Goal: Transaction & Acquisition: Book appointment/travel/reservation

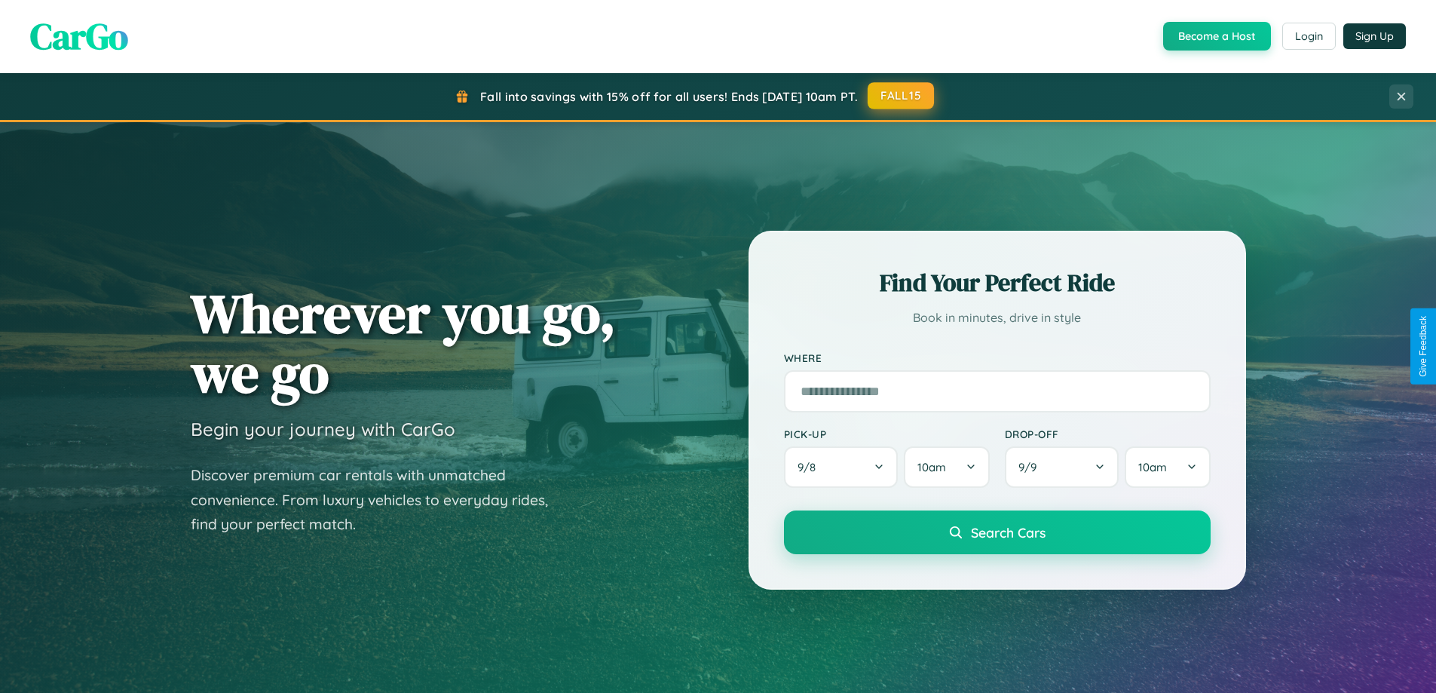
click at [902, 96] on button "FALL15" at bounding box center [901, 95] width 66 height 27
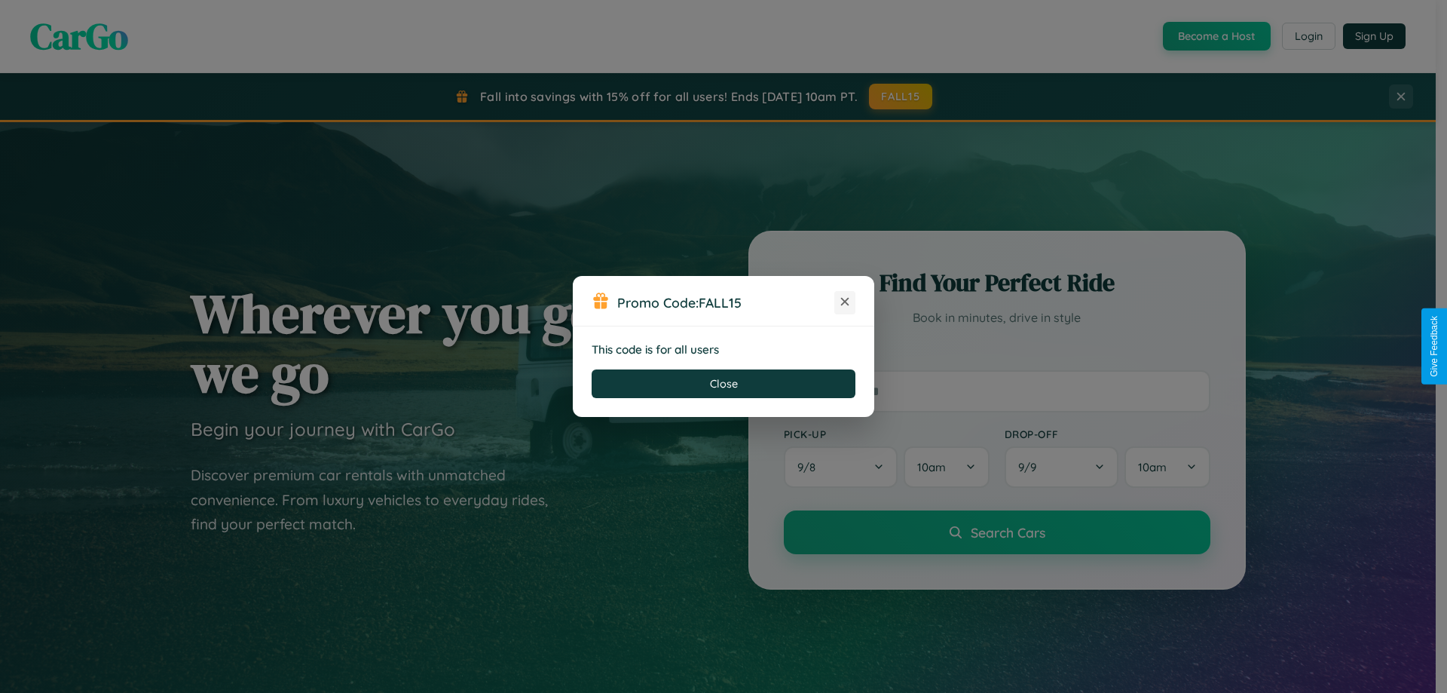
click at [845, 302] on icon at bounding box center [845, 301] width 15 height 15
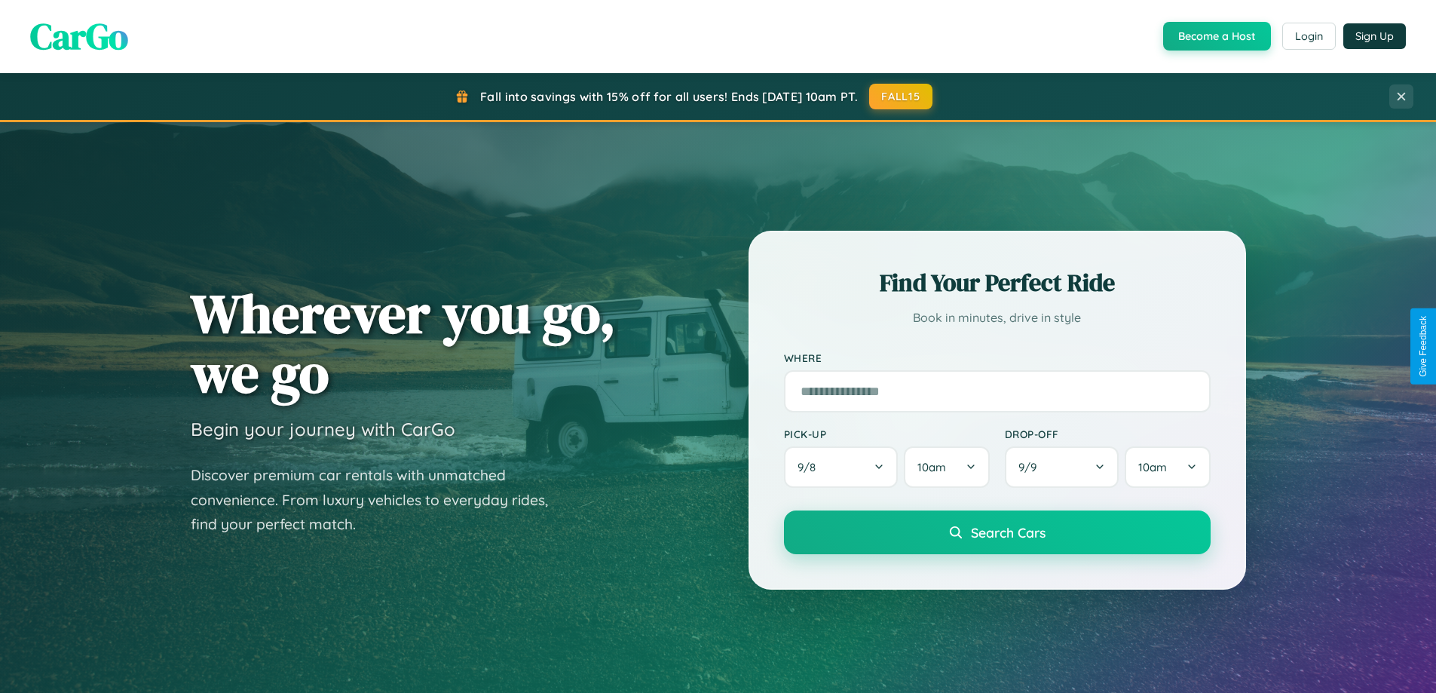
scroll to position [44, 0]
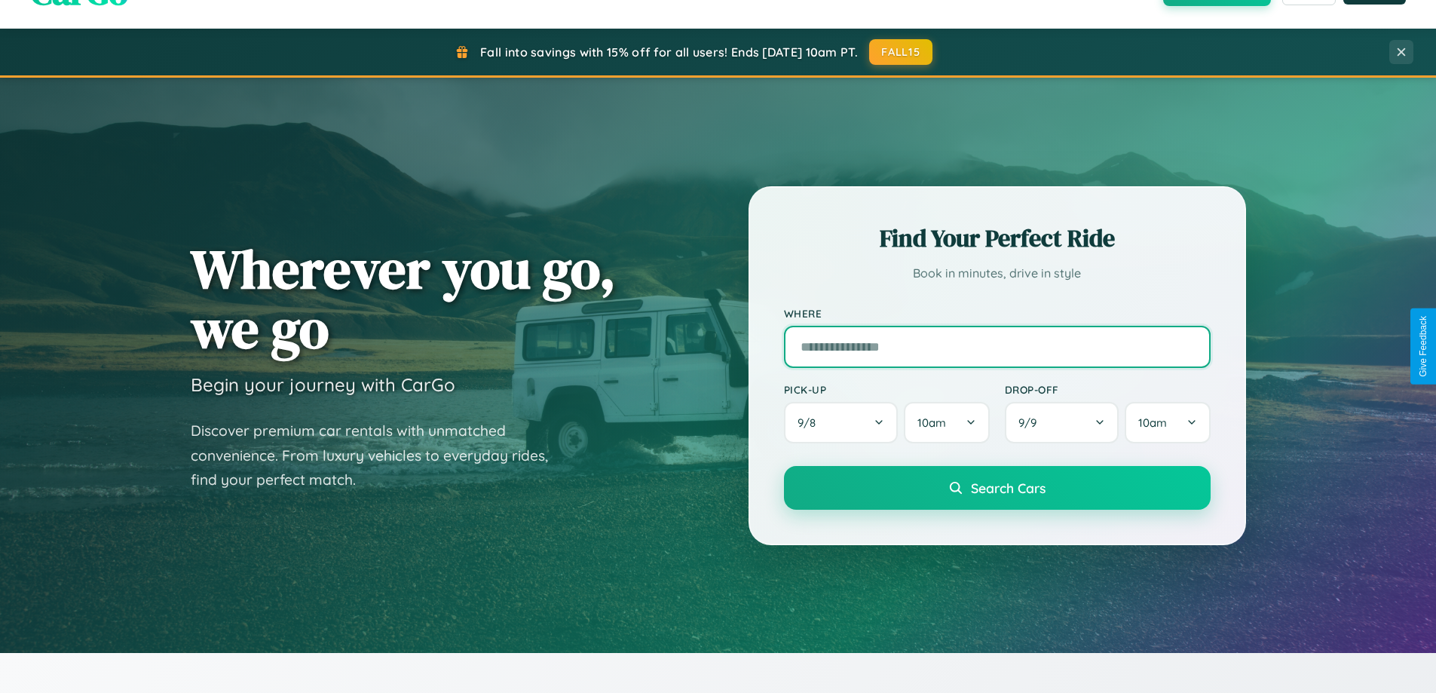
click at [997, 346] on input "text" at bounding box center [997, 347] width 427 height 42
type input "*********"
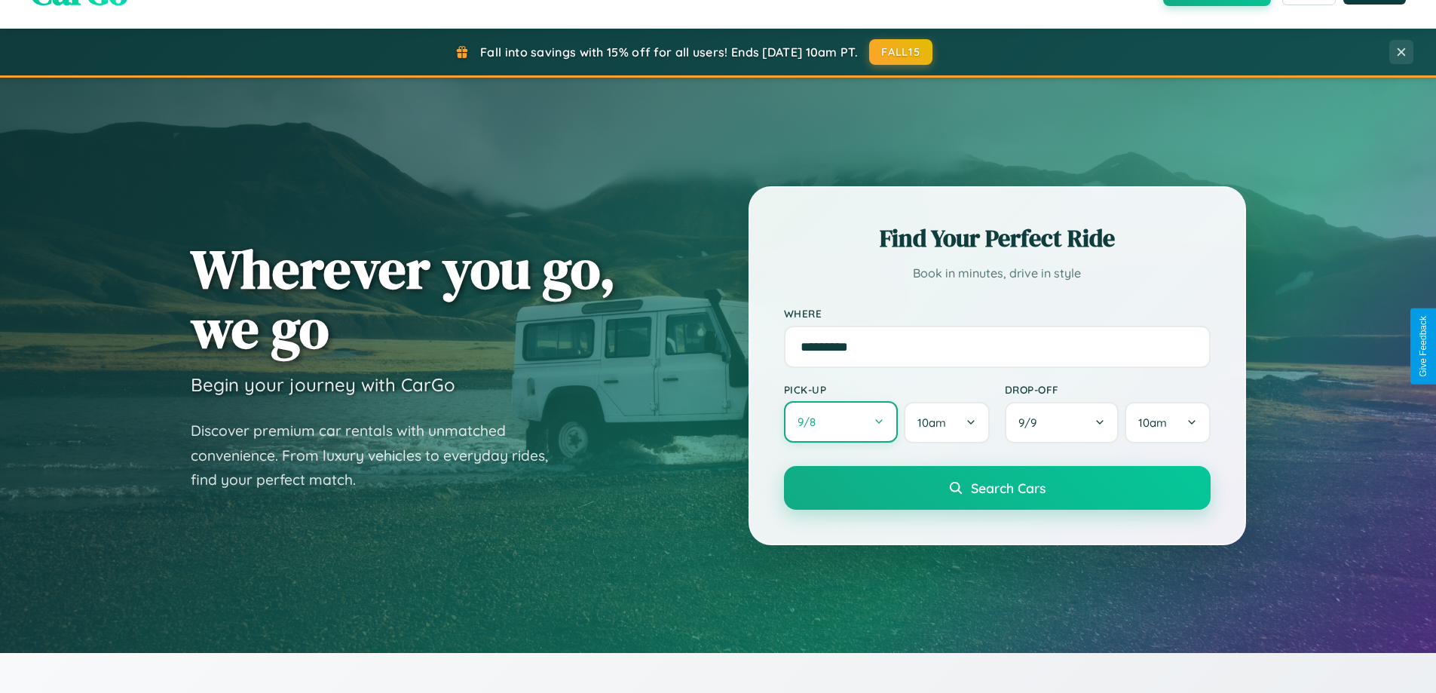
click at [841, 423] on button "9 / 8" at bounding box center [841, 421] width 115 height 41
select select "*"
select select "****"
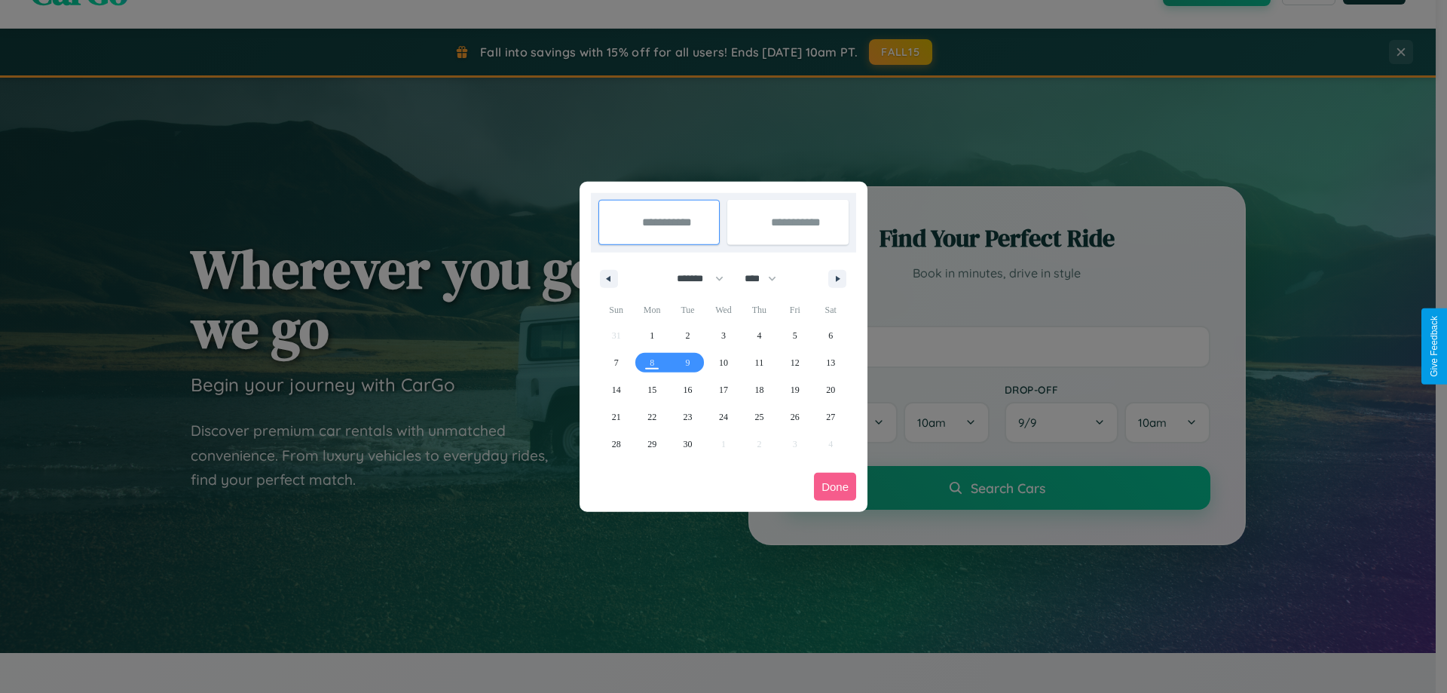
drag, startPoint x: 694, startPoint y: 278, endPoint x: 724, endPoint y: 302, distance: 38.6
click at [694, 278] on select "******* ******** ***** ***** *** **** **** ****** ********* ******* ******** **…" at bounding box center [698, 278] width 64 height 25
select select "**"
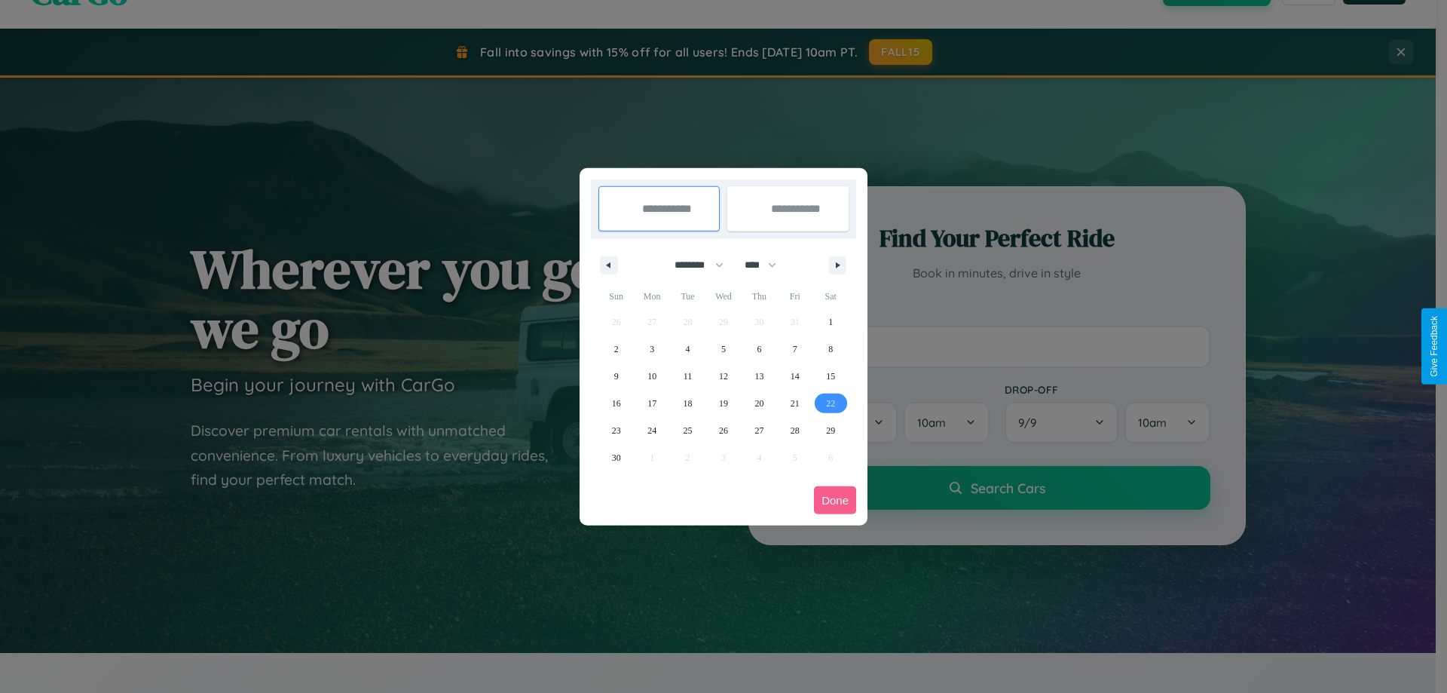
click at [831, 403] on span "22" at bounding box center [830, 403] width 9 height 27
type input "**********"
click at [688, 430] on span "25" at bounding box center [688, 430] width 9 height 27
type input "**********"
click at [835, 500] on button "Done" at bounding box center [835, 500] width 42 height 28
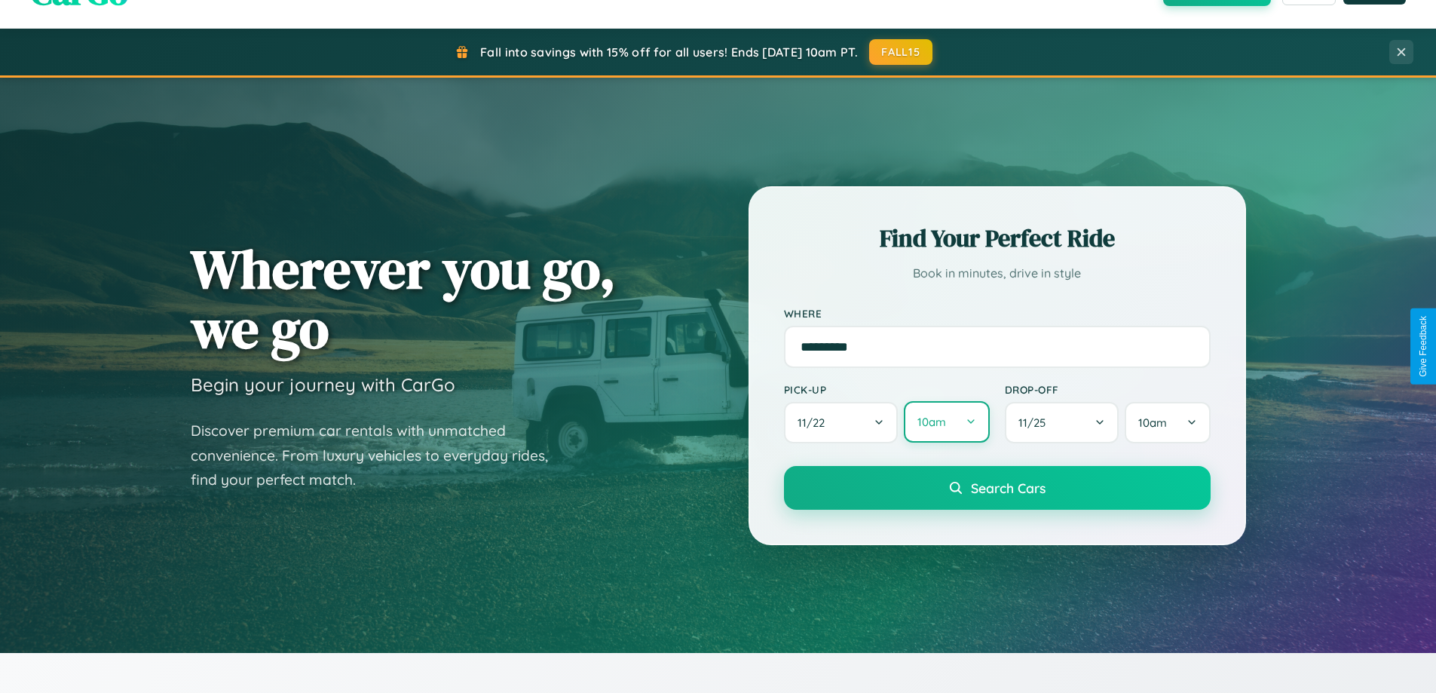
click at [946, 422] on button "10am" at bounding box center [946, 421] width 85 height 41
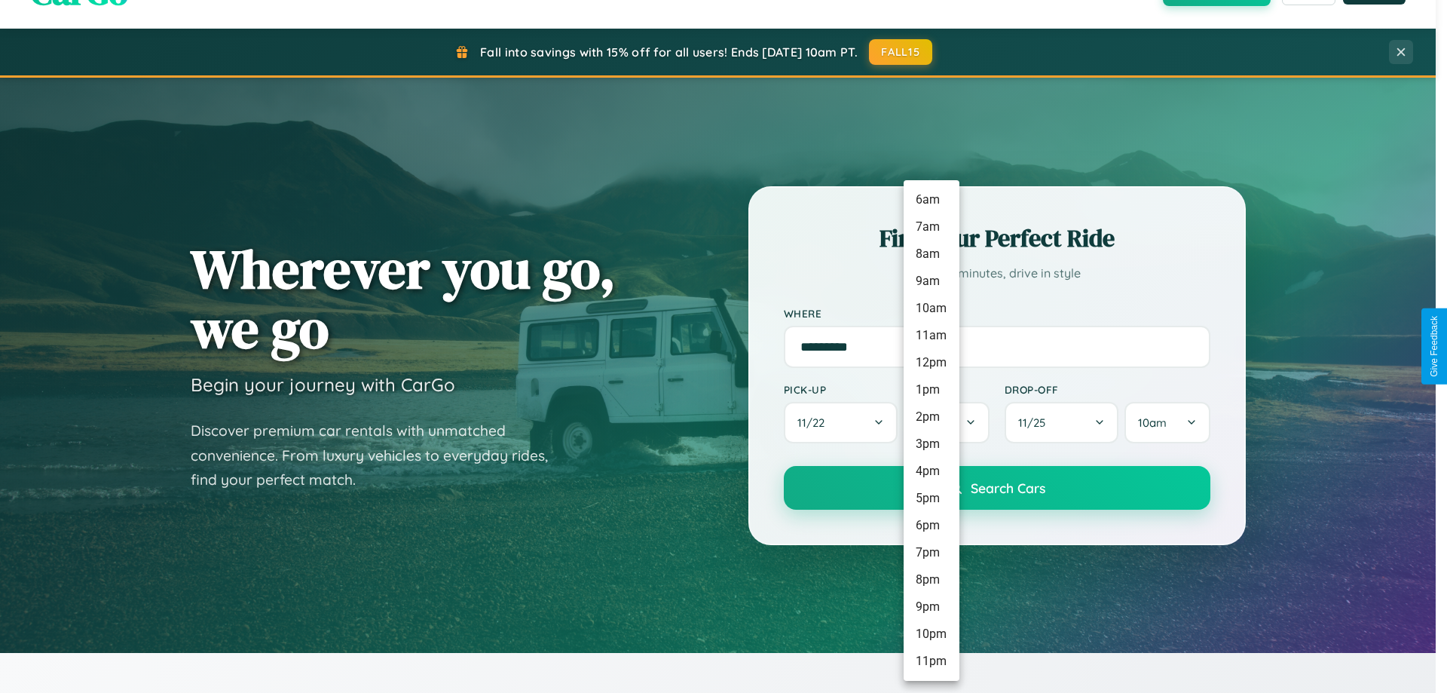
click at [931, 607] on li "9pm" at bounding box center [932, 606] width 56 height 27
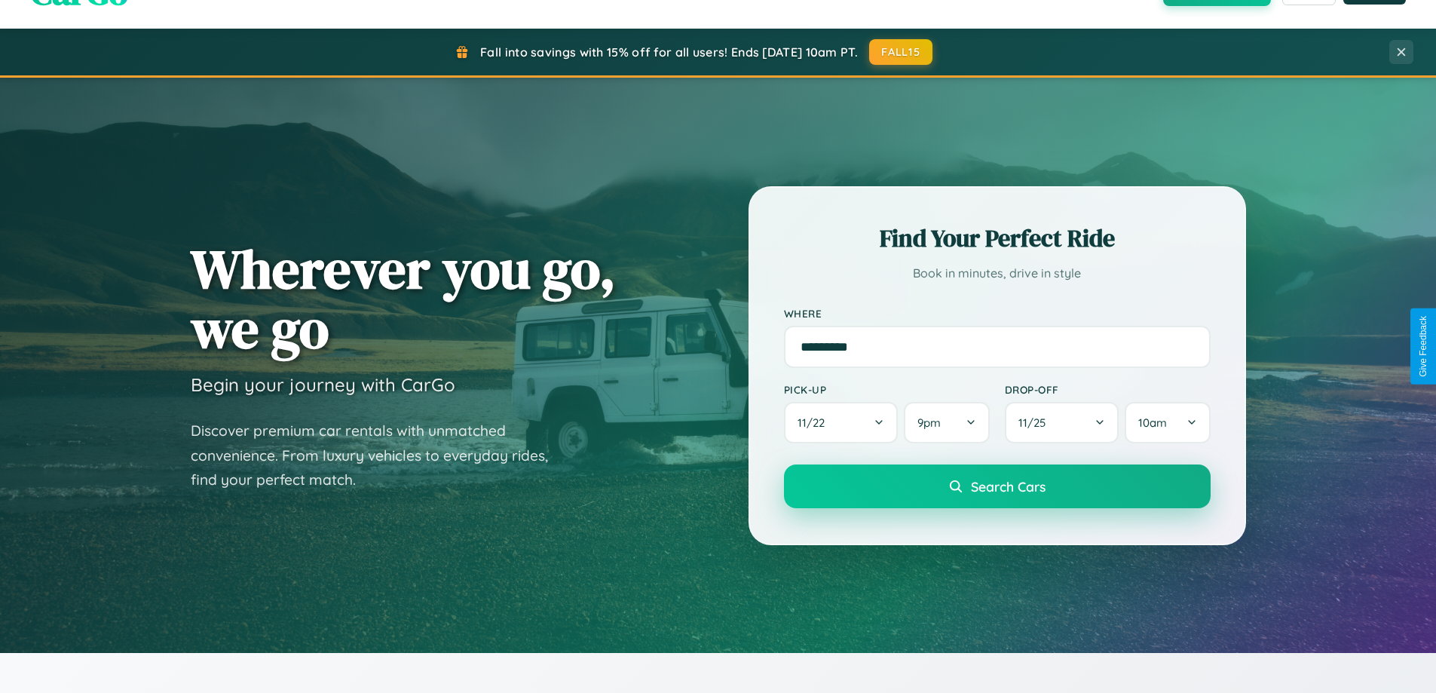
click at [997, 488] on span "Search Cars" at bounding box center [1008, 486] width 75 height 17
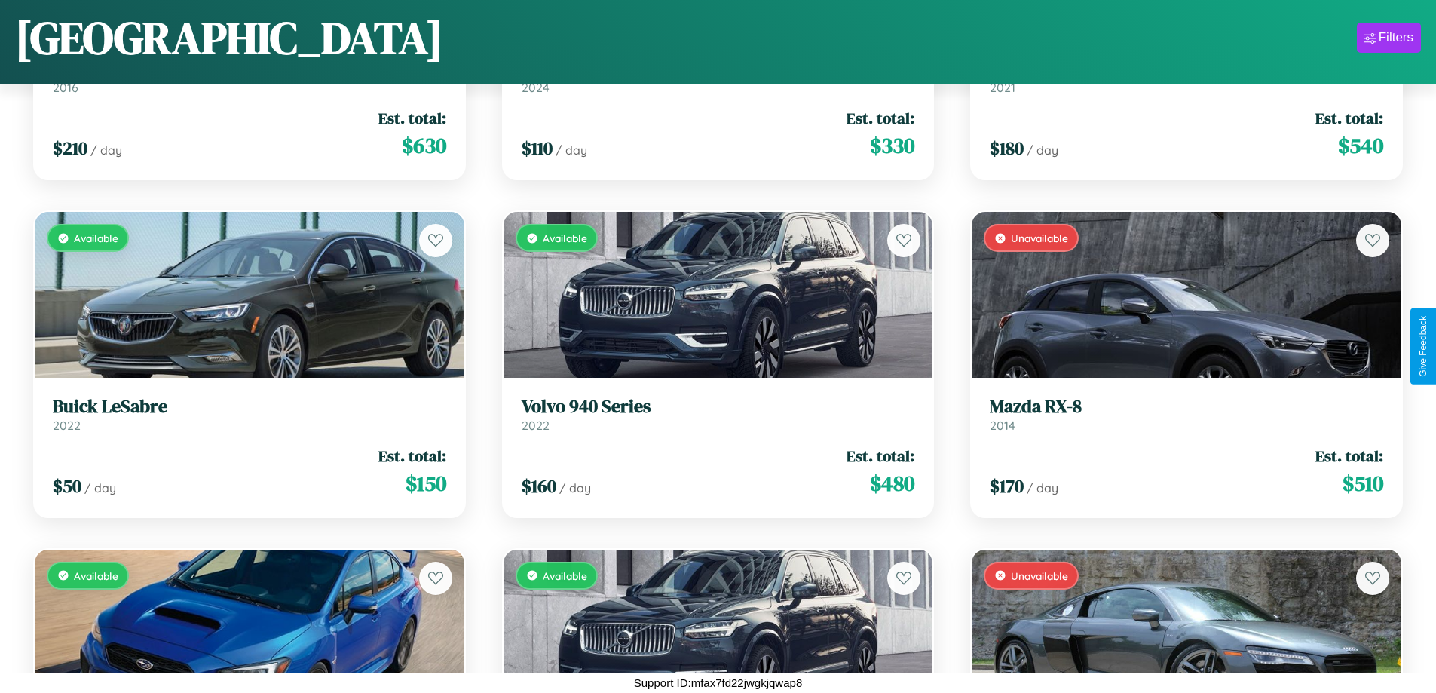
scroll to position [7301, 0]
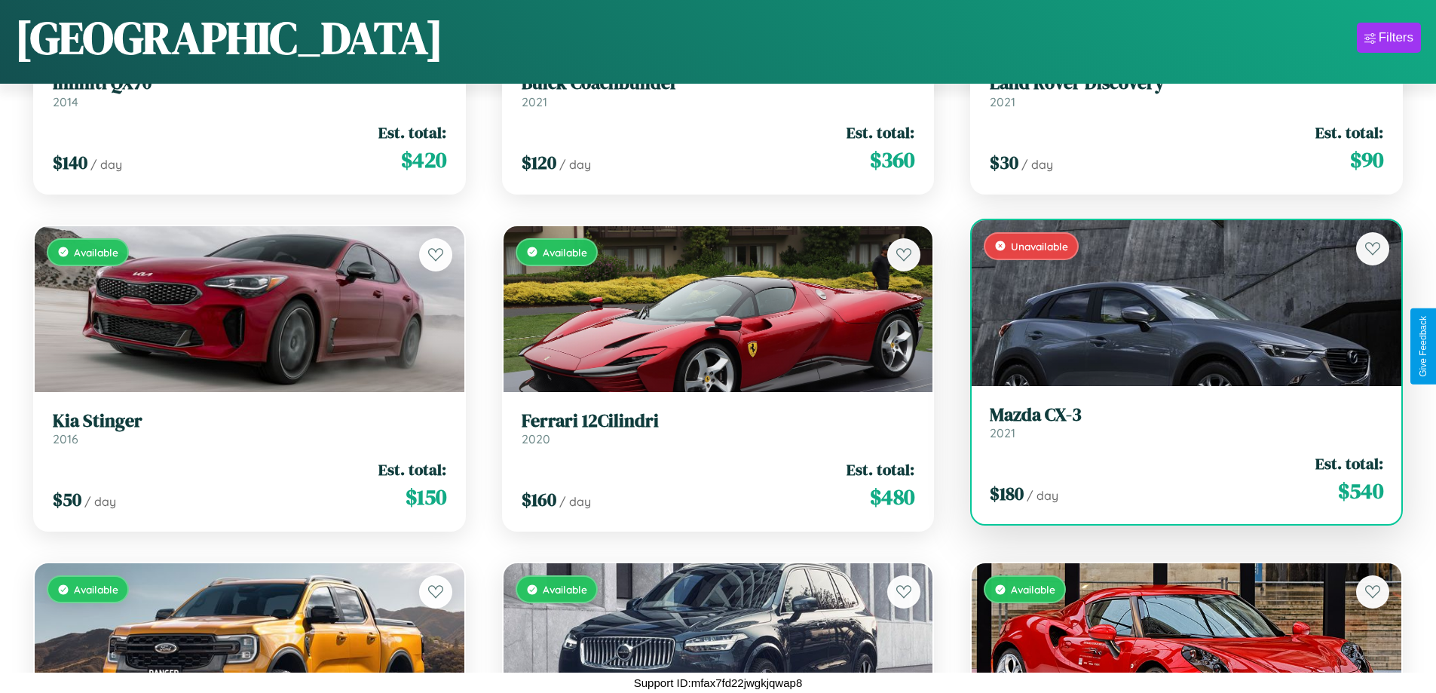
click at [1177, 479] on div "$ 180 / day Est. total: $ 540" at bounding box center [1187, 479] width 394 height 54
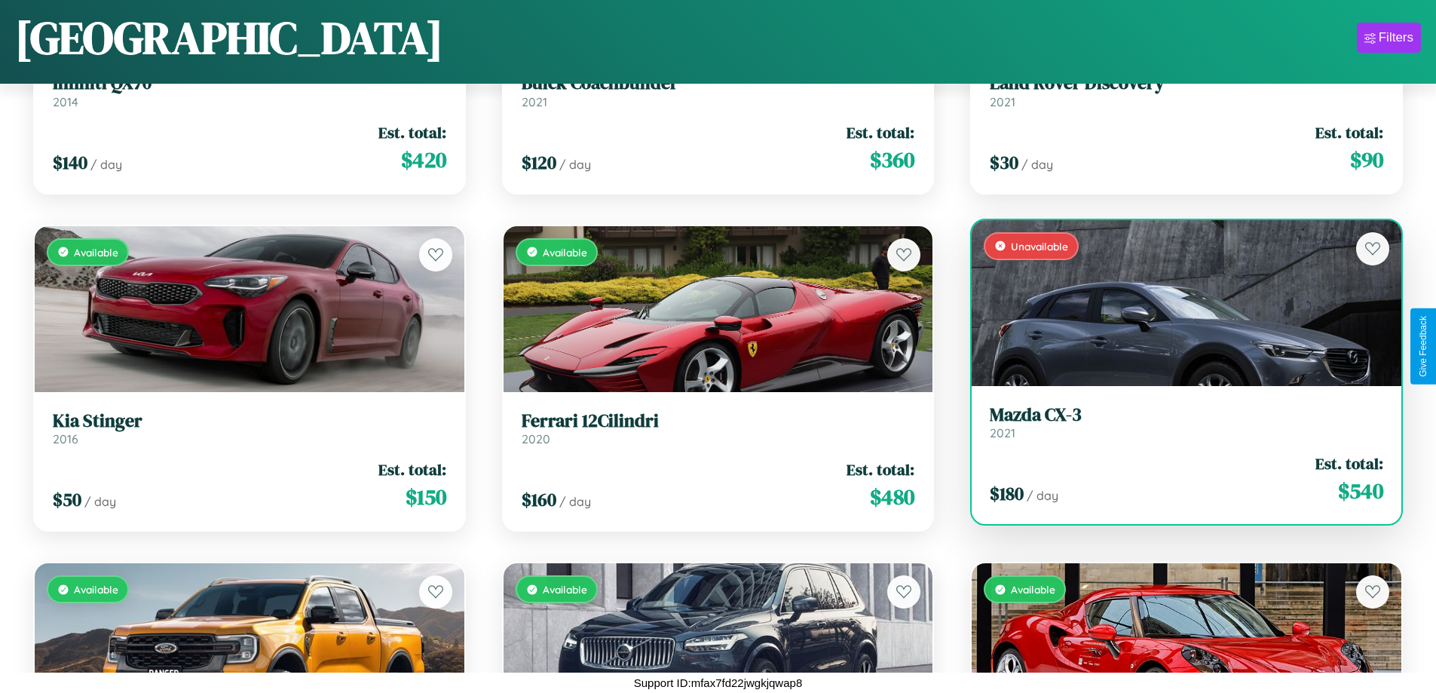
click at [1177, 479] on div "$ 180 / day Est. total: $ 540" at bounding box center [1187, 479] width 394 height 54
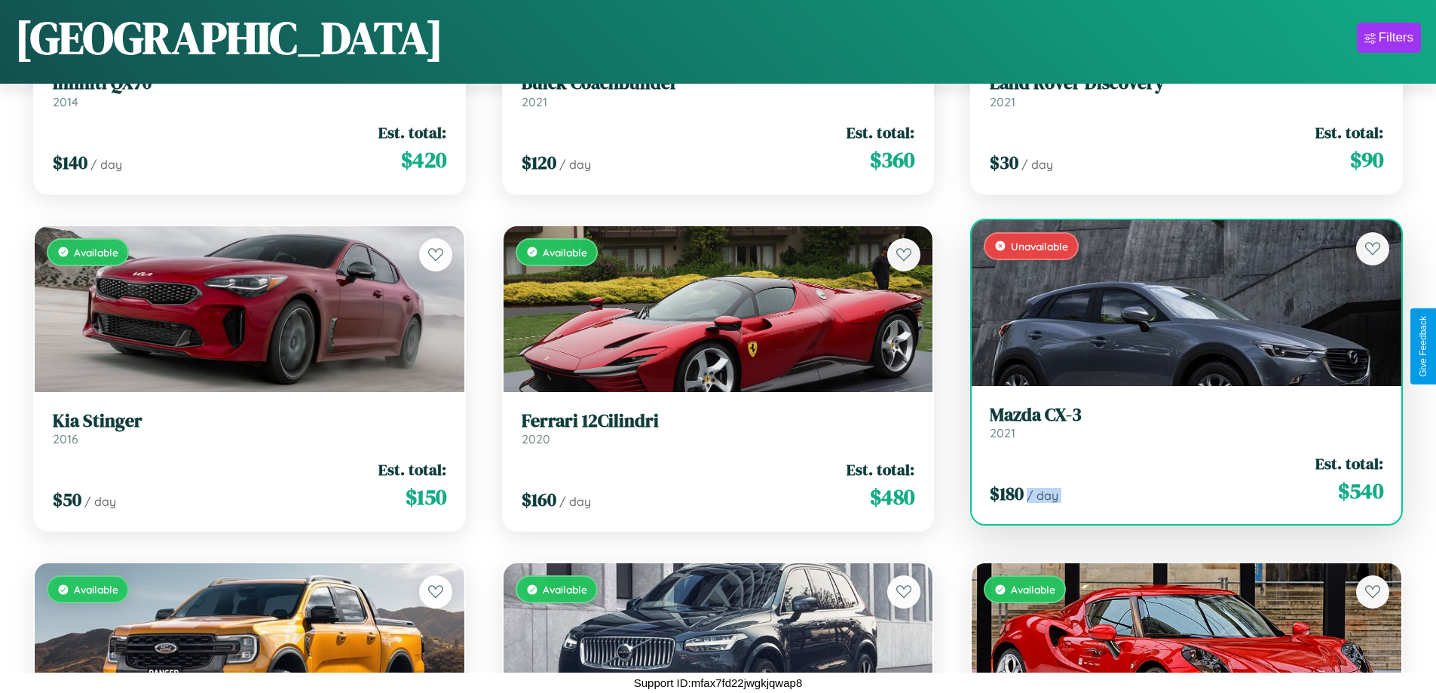
click at [1177, 479] on div "$ 180 / day Est. total: $ 540" at bounding box center [1187, 479] width 394 height 54
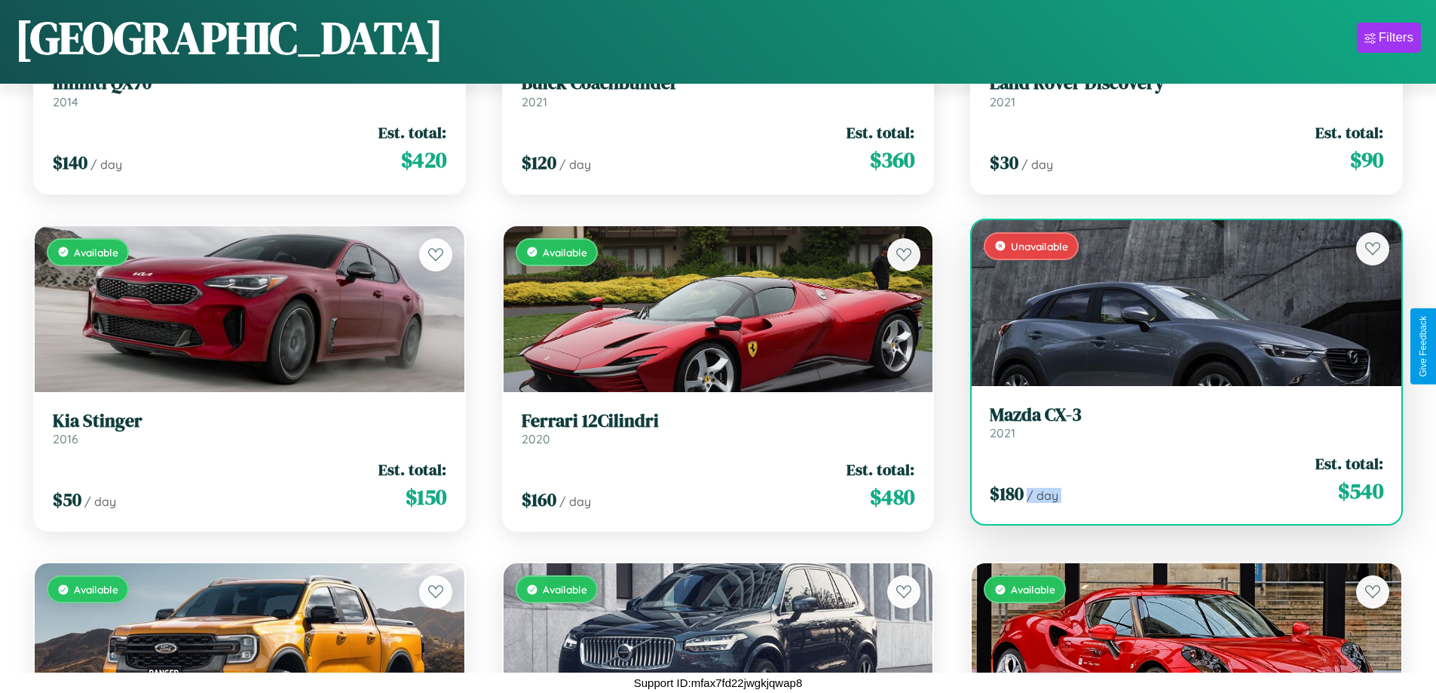
click at [1177, 479] on div "$ 180 / day Est. total: $ 540" at bounding box center [1187, 479] width 394 height 54
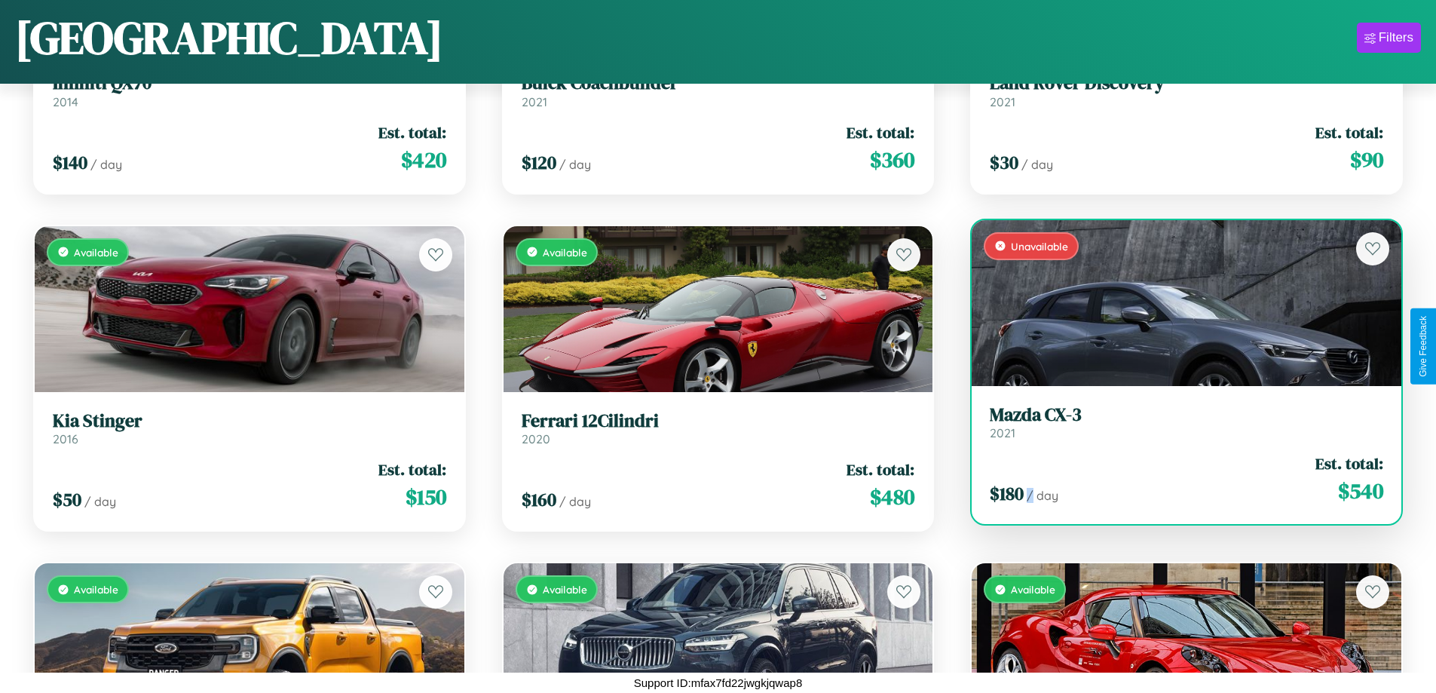
click at [1177, 479] on div "$ 180 / day Est. total: $ 540" at bounding box center [1187, 479] width 394 height 54
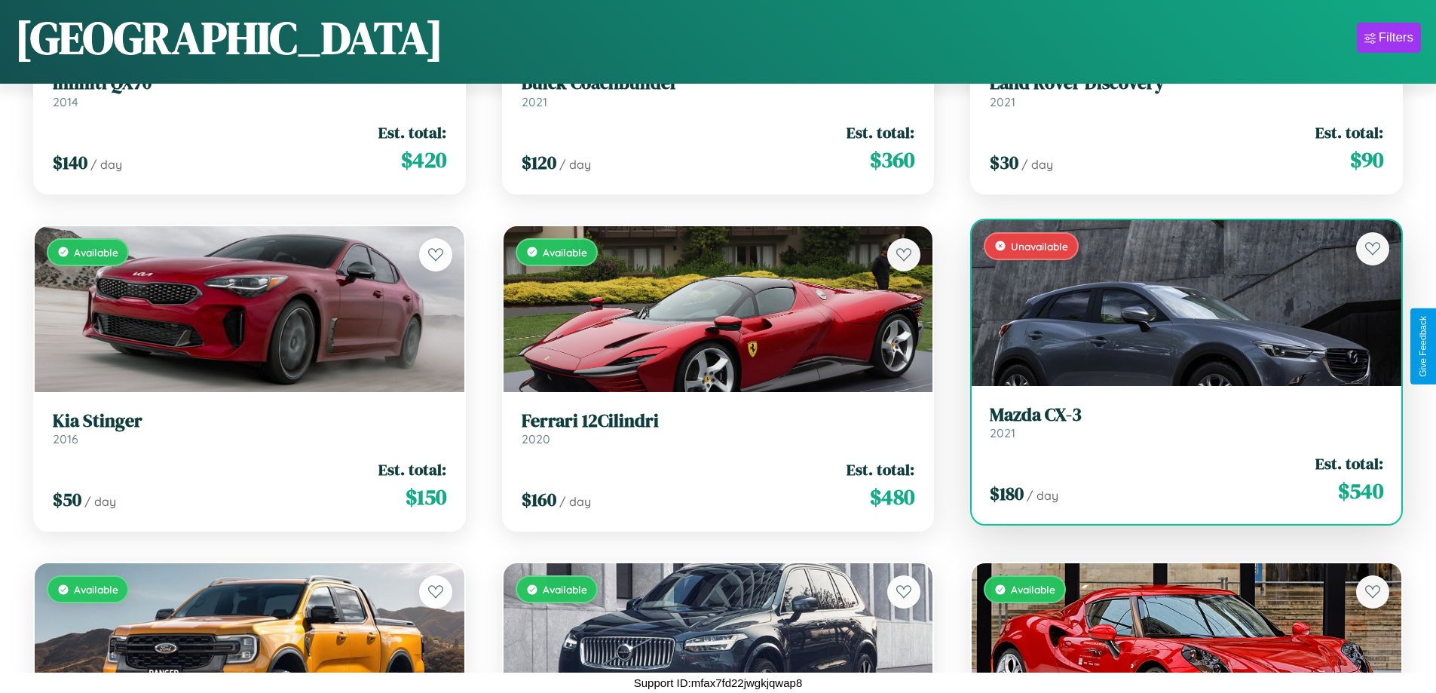
click at [1177, 421] on h3 "Mazda CX-3" at bounding box center [1187, 415] width 394 height 22
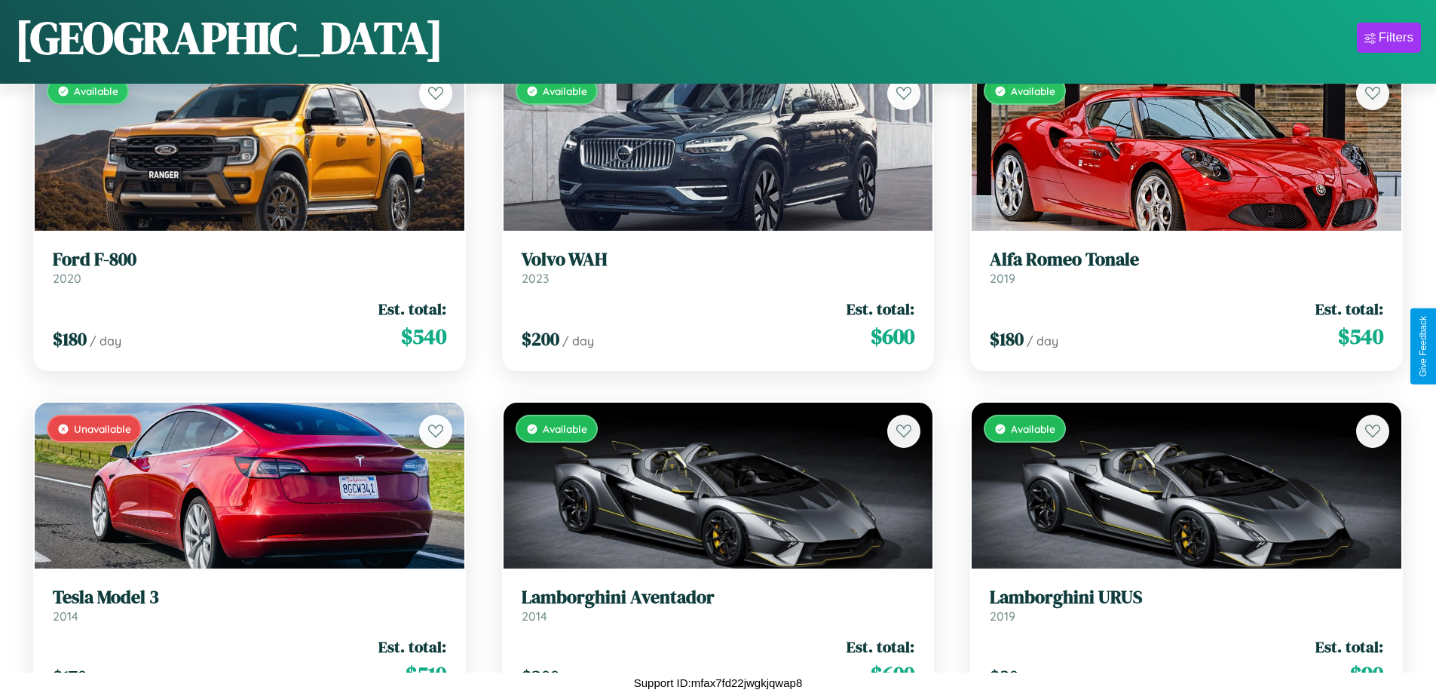
scroll to position [14052, 0]
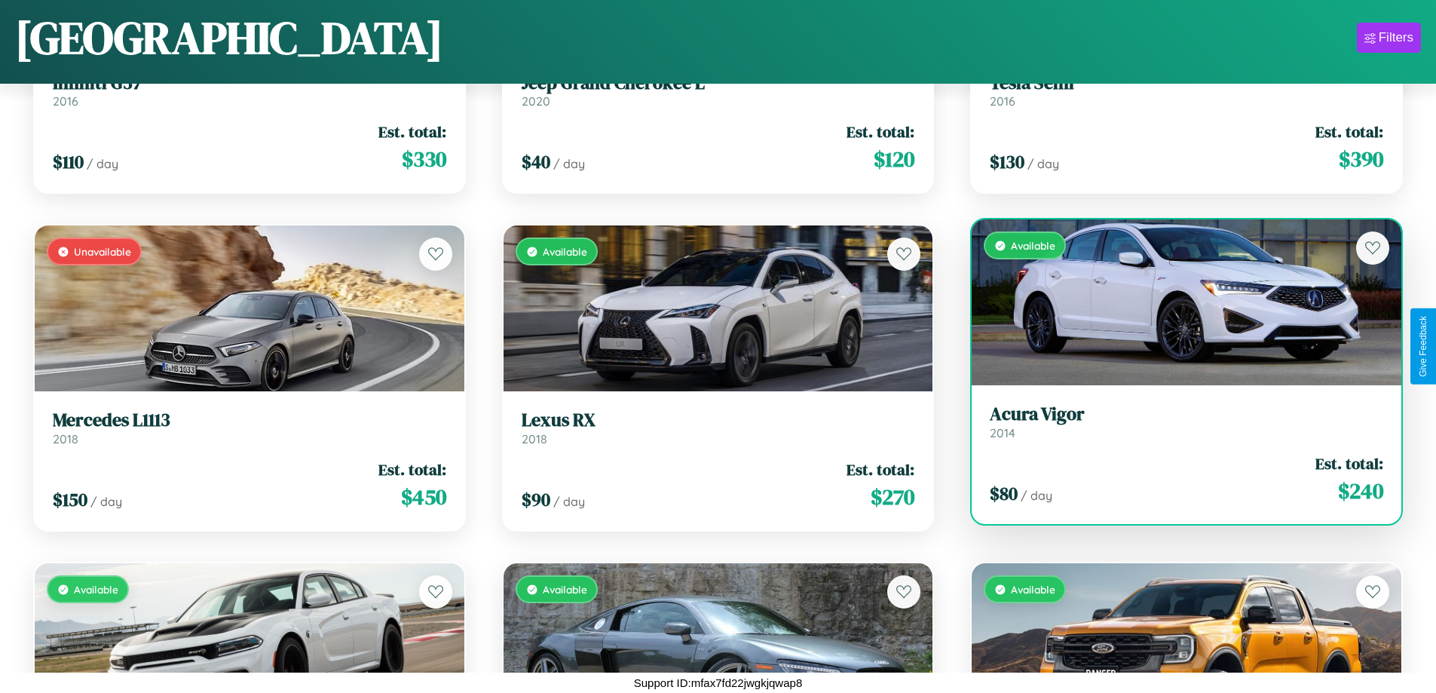
click at [1177, 421] on h3 "Acura Vigor" at bounding box center [1187, 414] width 394 height 22
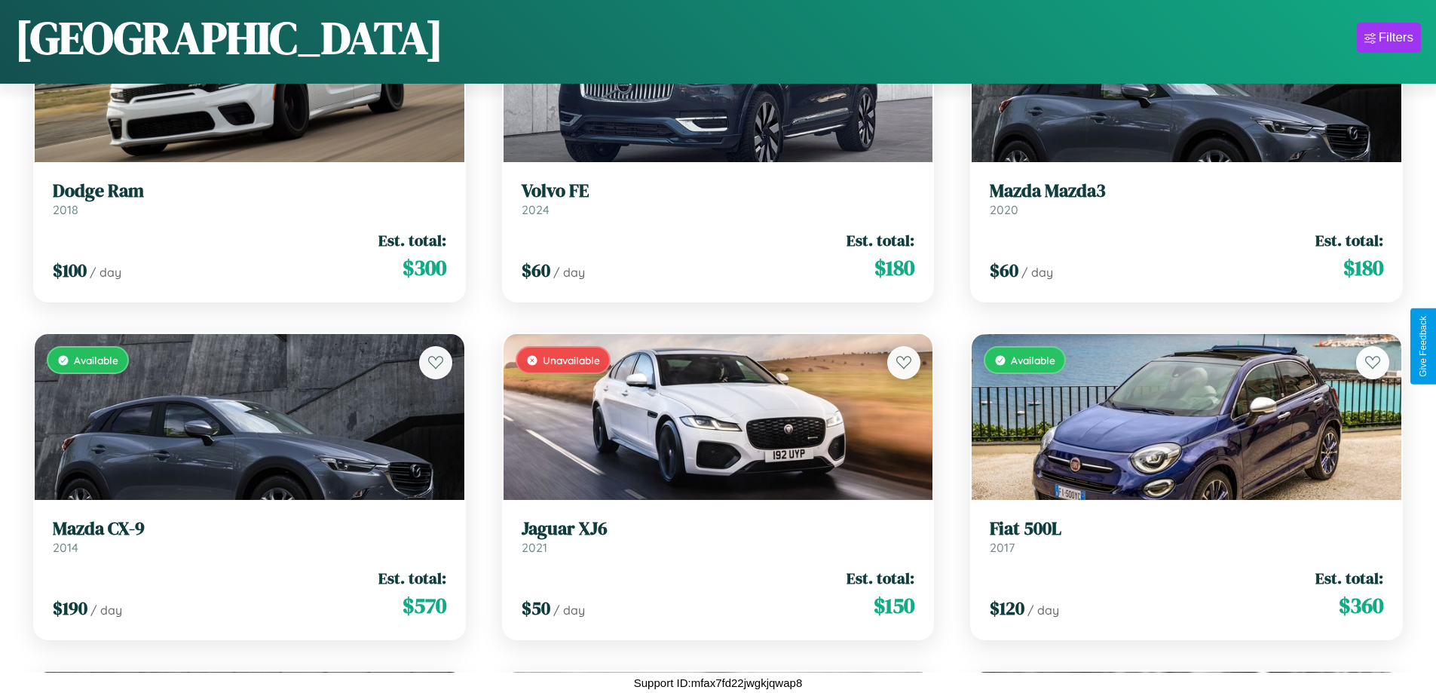
scroll to position [12702, 0]
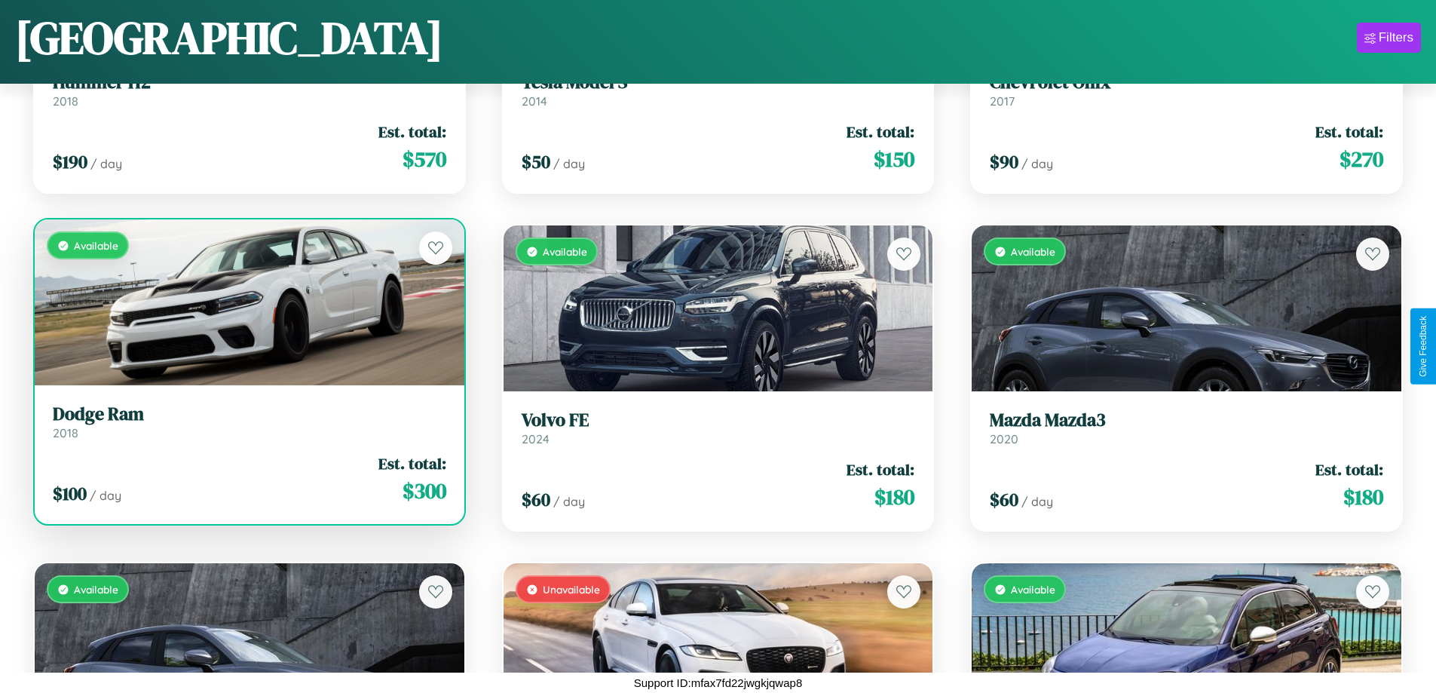
click at [247, 302] on div "Available" at bounding box center [250, 302] width 430 height 166
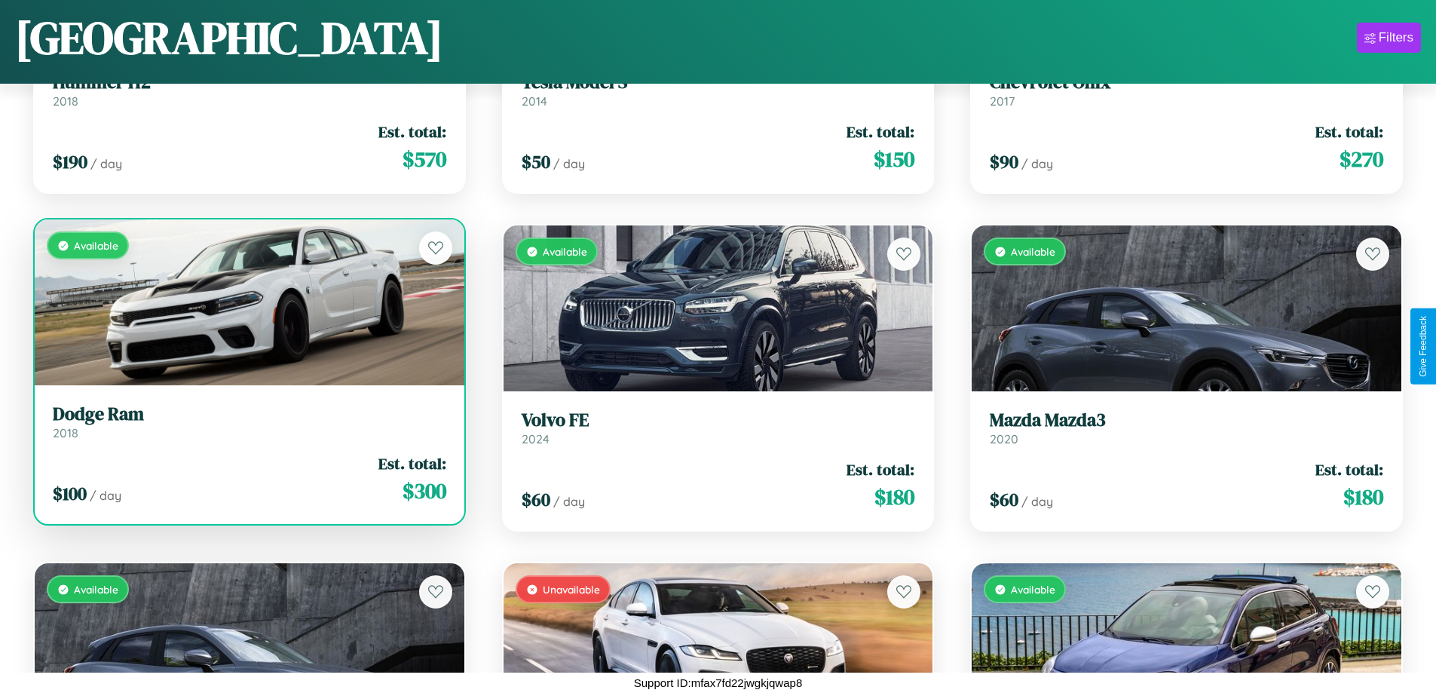
click at [247, 302] on div "Available" at bounding box center [250, 302] width 430 height 166
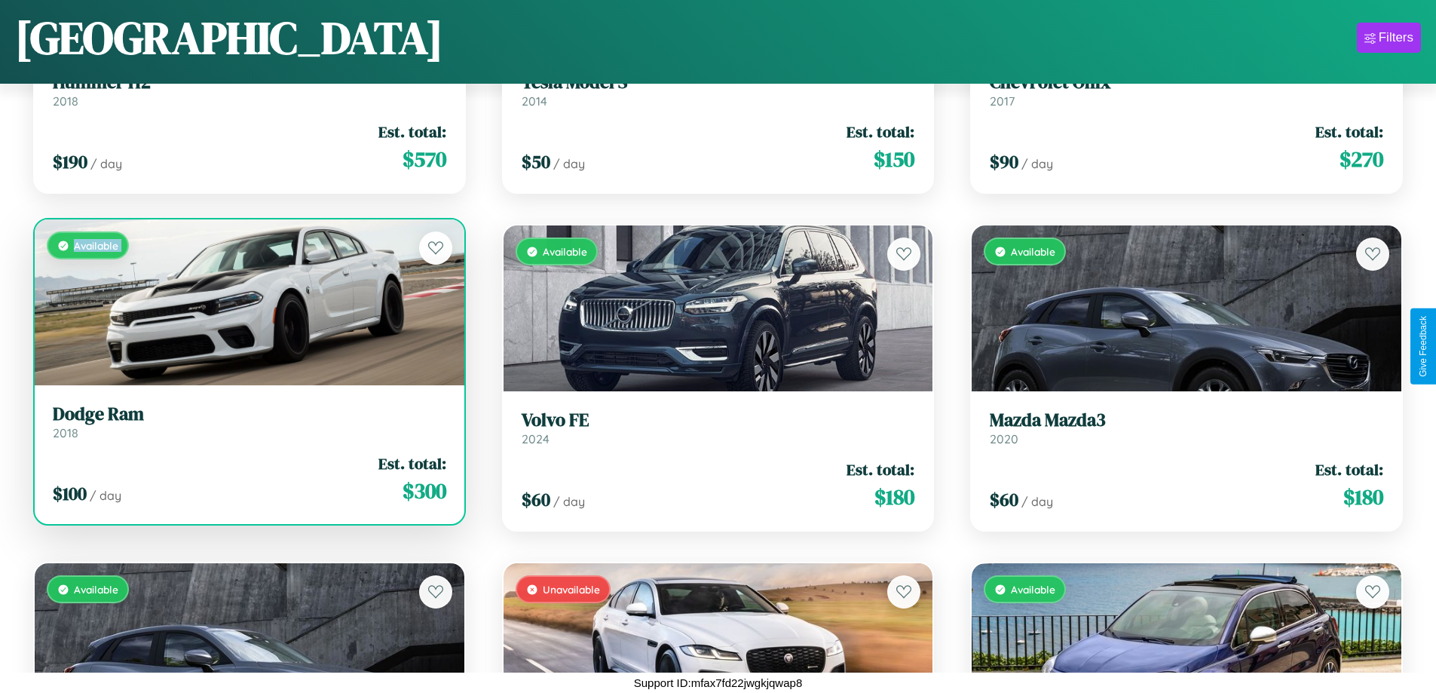
click at [247, 302] on div "Available" at bounding box center [250, 302] width 430 height 166
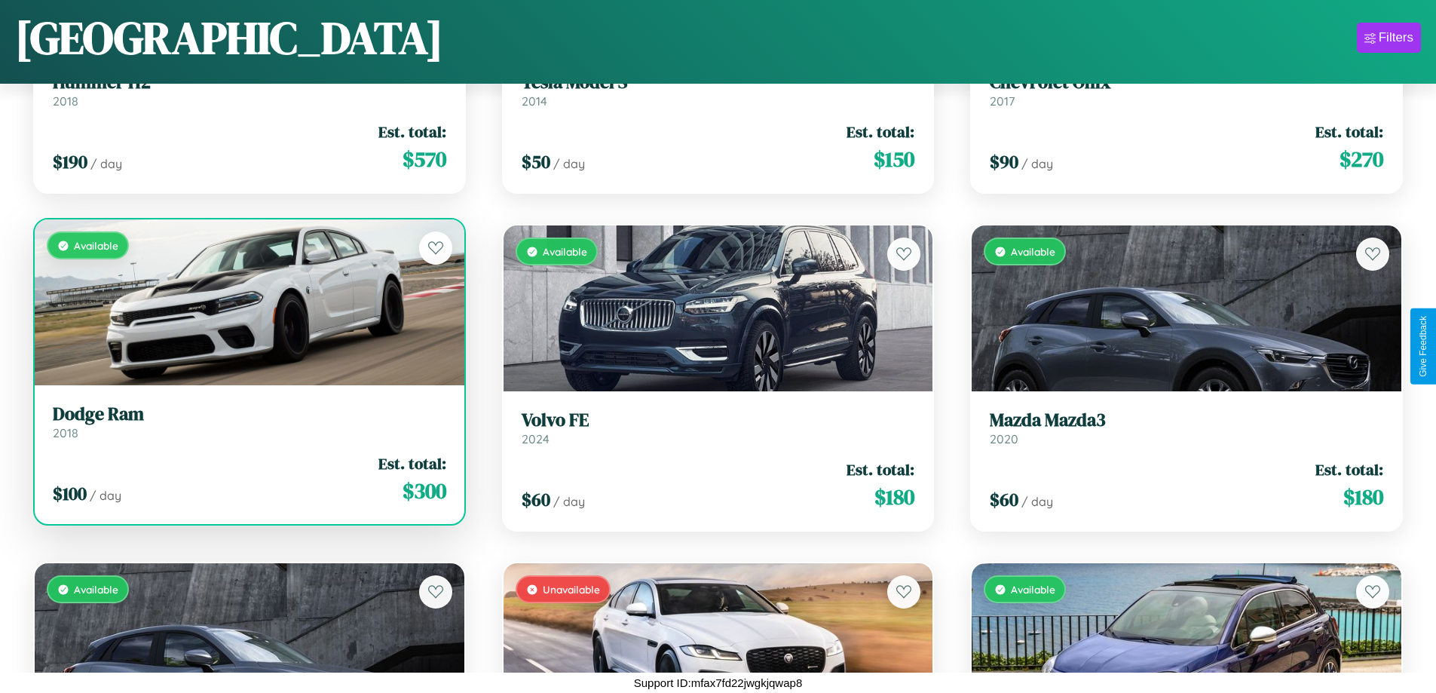
click at [247, 302] on div "Available" at bounding box center [250, 302] width 430 height 166
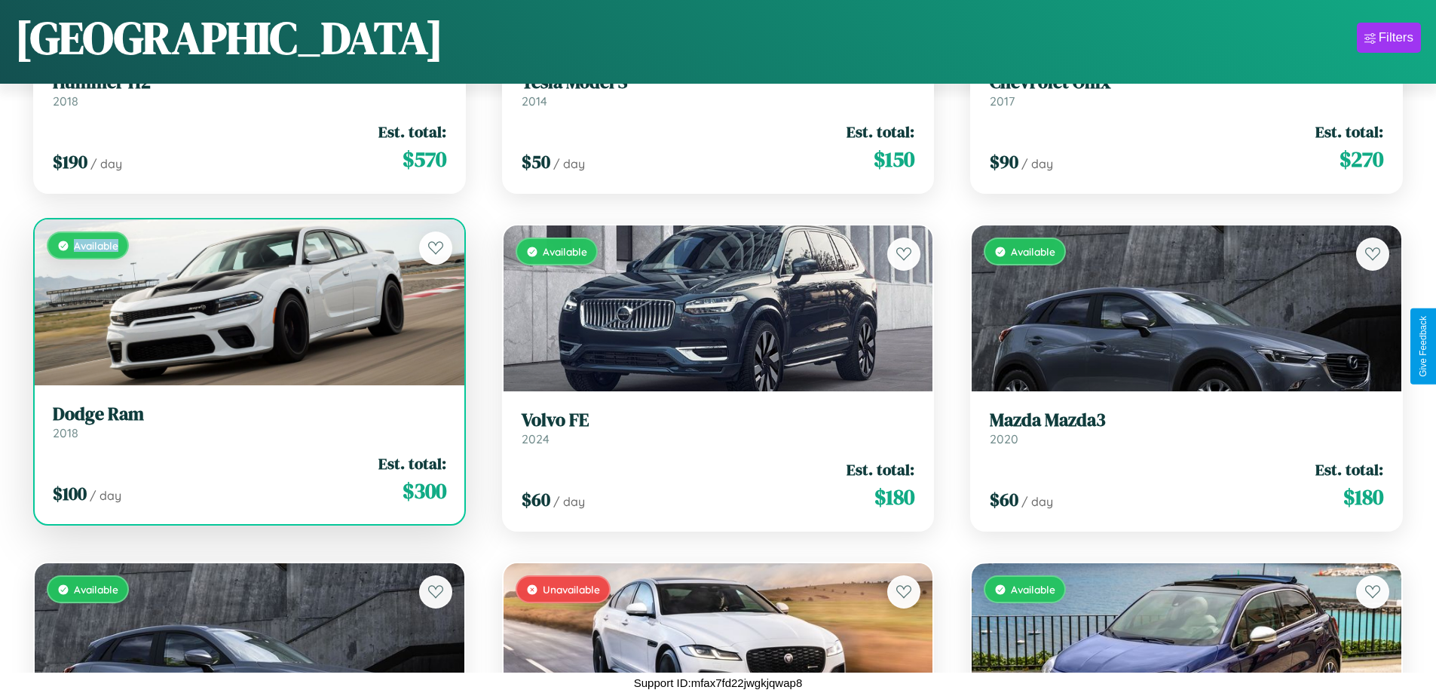
click at [247, 302] on div "Available" at bounding box center [250, 302] width 430 height 166
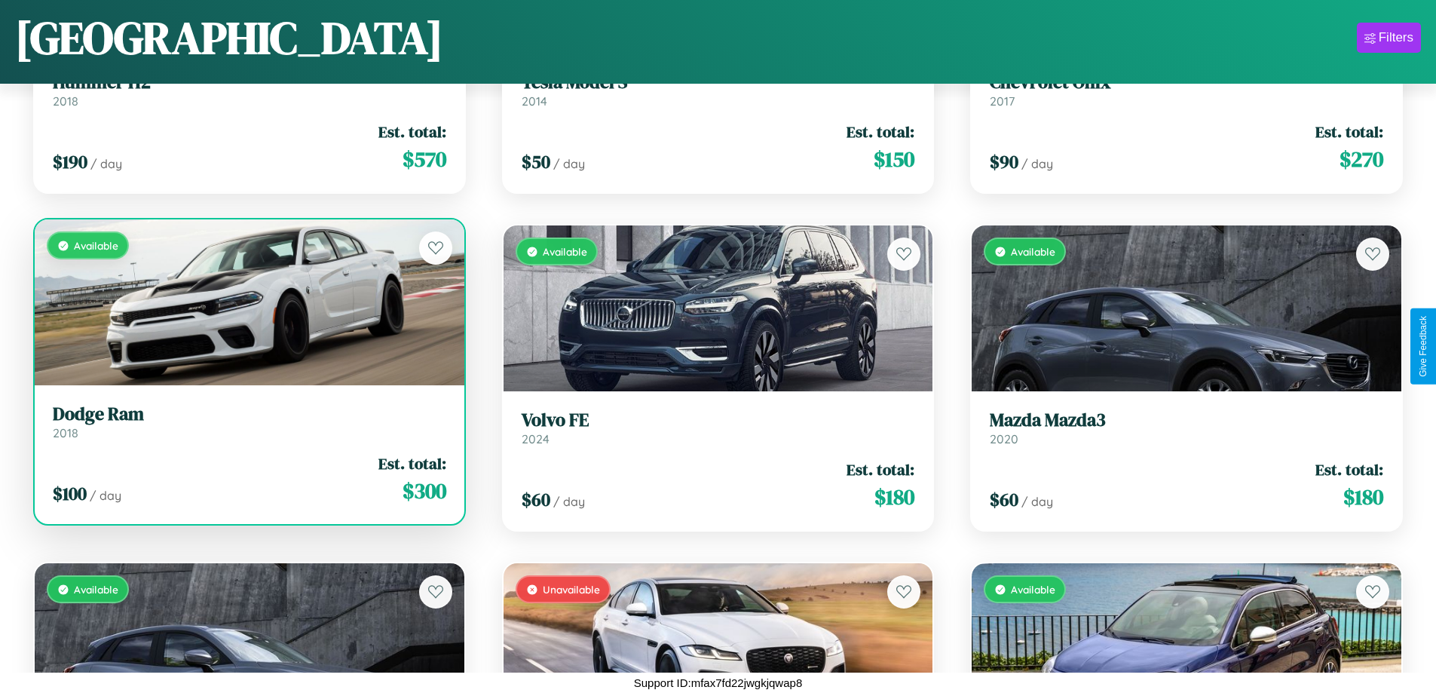
click at [247, 421] on h3 "Dodge Ram" at bounding box center [250, 414] width 394 height 22
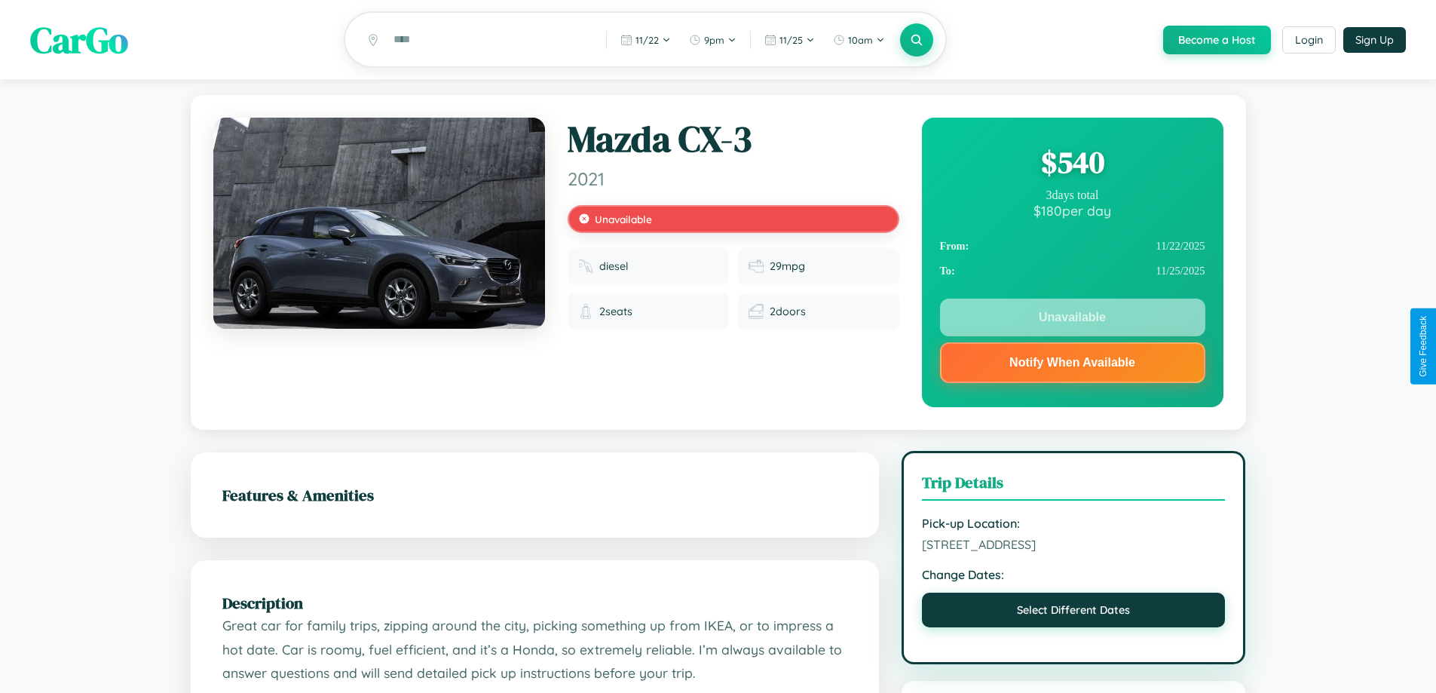
click at [1073, 613] on button "Select Different Dates" at bounding box center [1074, 610] width 304 height 35
select select "*"
select select "****"
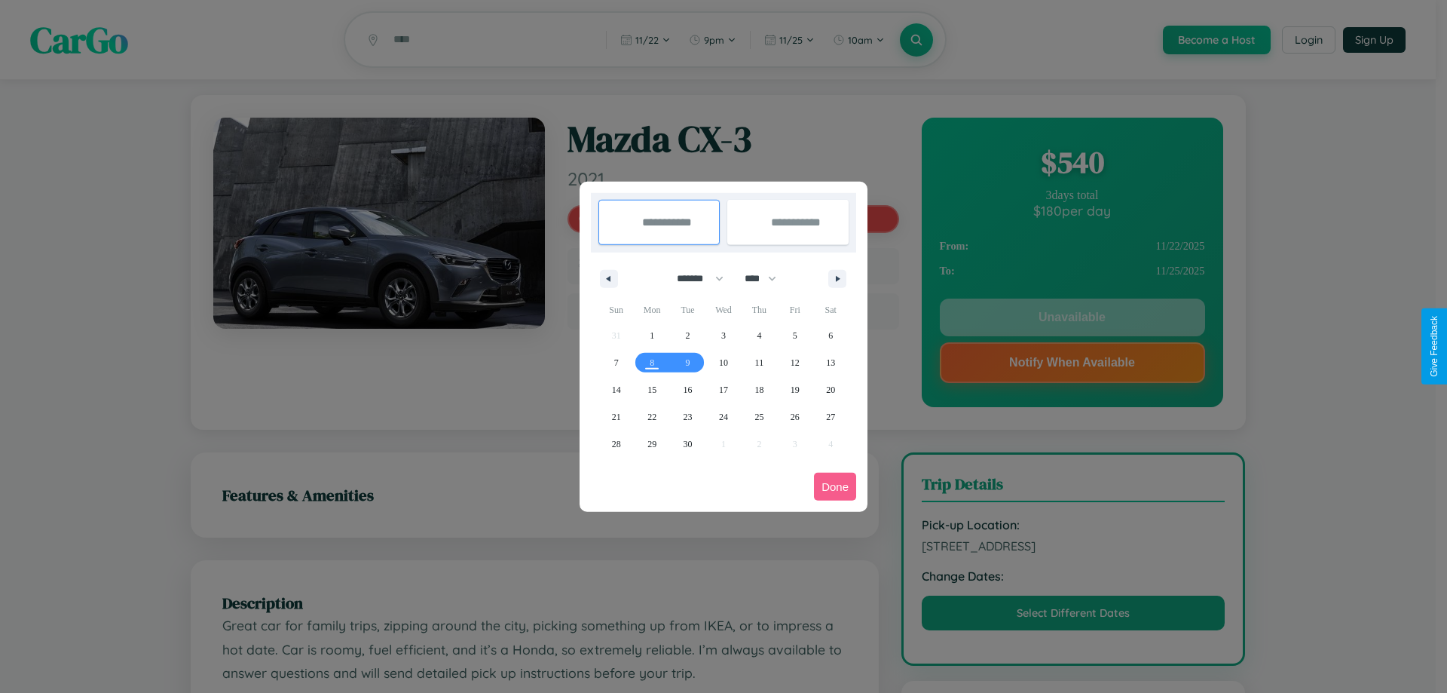
drag, startPoint x: 694, startPoint y: 278, endPoint x: 724, endPoint y: 302, distance: 38.6
click at [694, 278] on select "******* ******** ***** ***** *** **** **** ****** ********* ******* ******** **…" at bounding box center [698, 278] width 64 height 25
select select "*"
click at [767, 278] on select "**** **** **** **** **** **** **** **** **** **** **** **** **** **** **** ****…" at bounding box center [759, 278] width 45 height 25
select select "****"
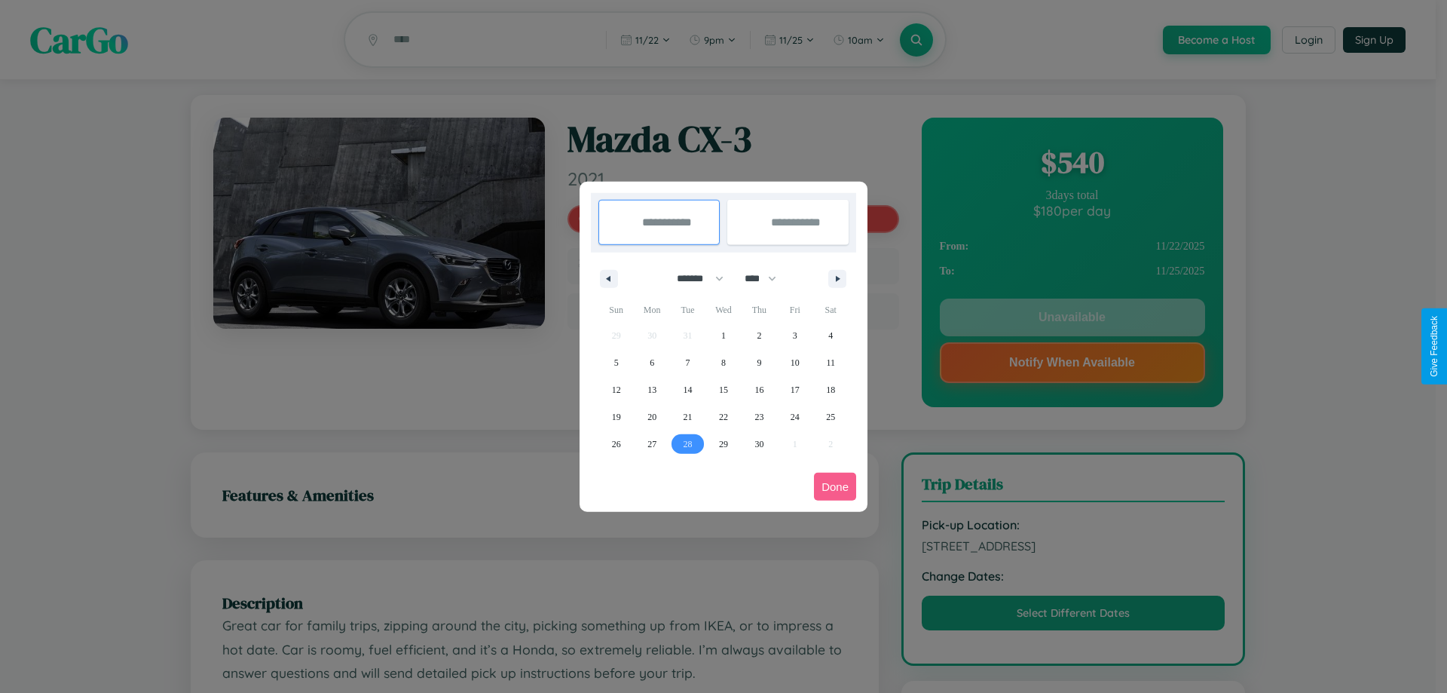
click at [688, 443] on span "28" at bounding box center [688, 443] width 9 height 27
type input "**********"
click at [759, 443] on span "30" at bounding box center [759, 443] width 9 height 27
type input "**********"
click at [835, 486] on button "Done" at bounding box center [835, 487] width 42 height 28
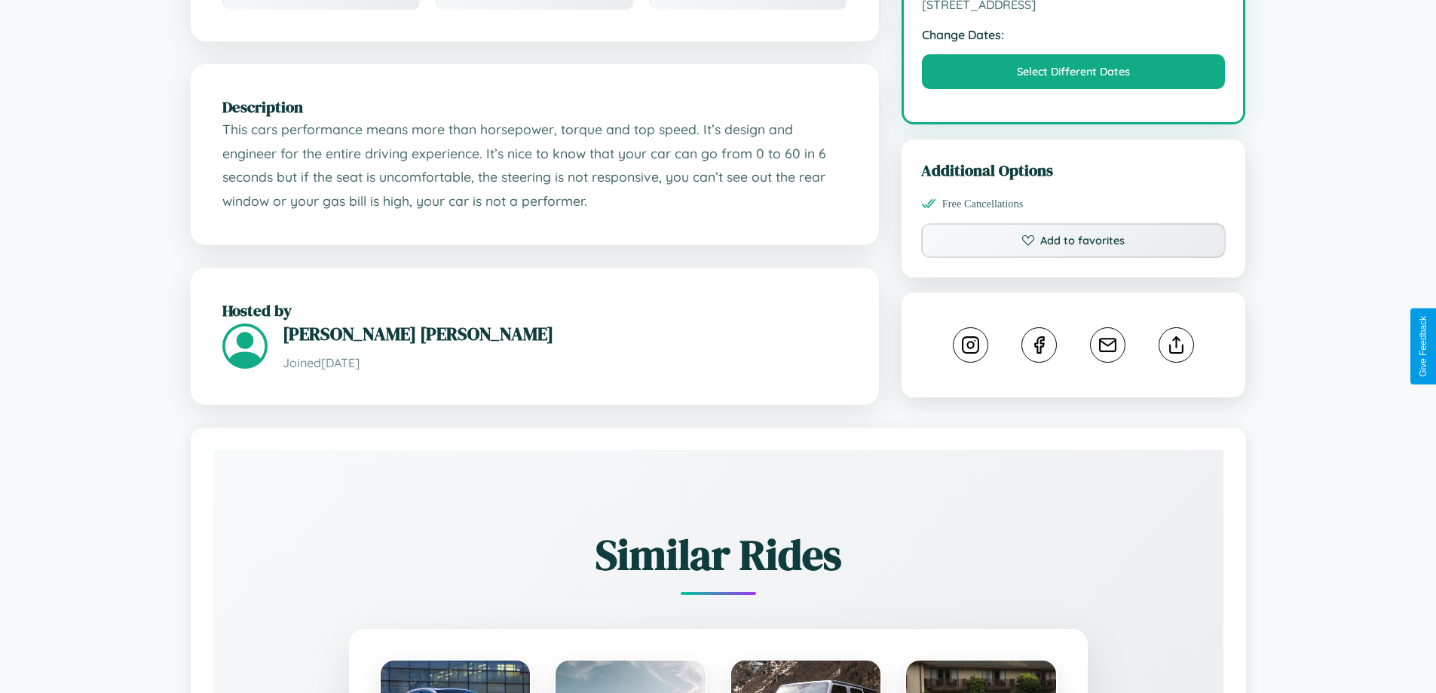
scroll to position [495, 0]
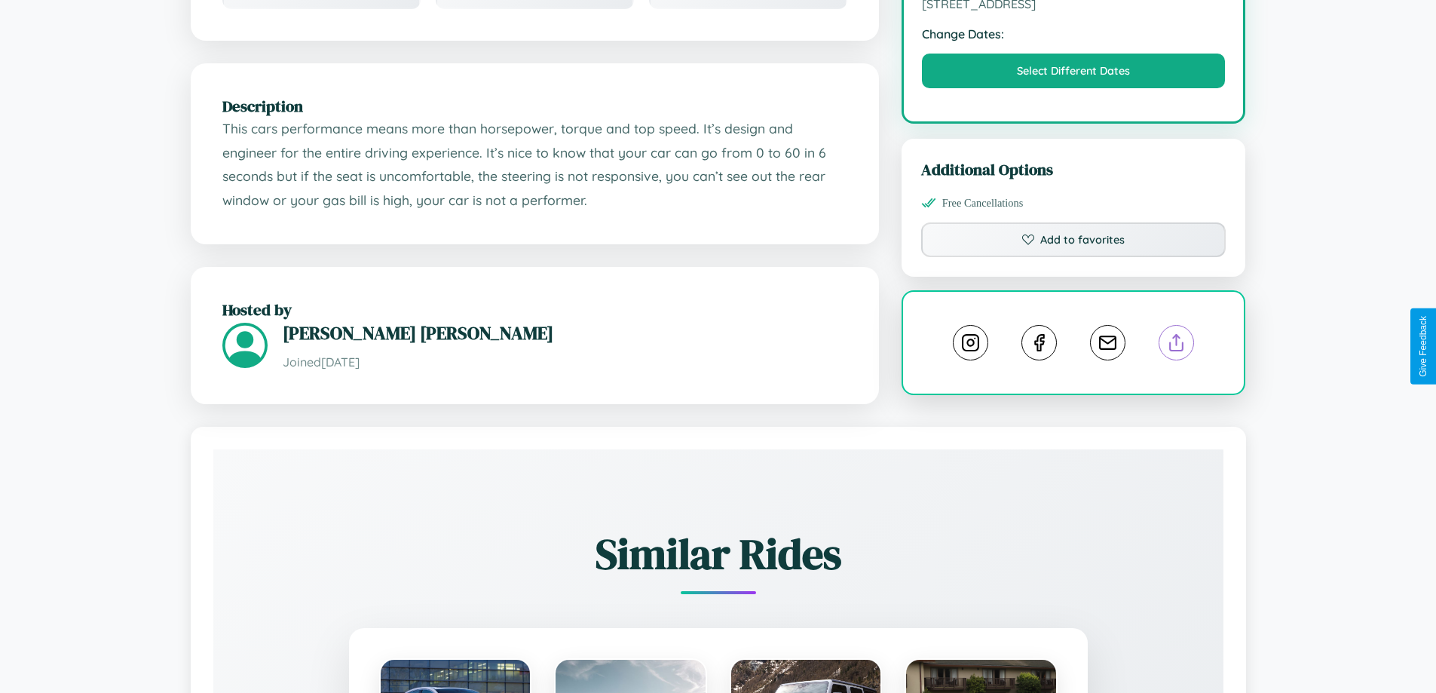
click at [1177, 345] on line at bounding box center [1177, 340] width 0 height 11
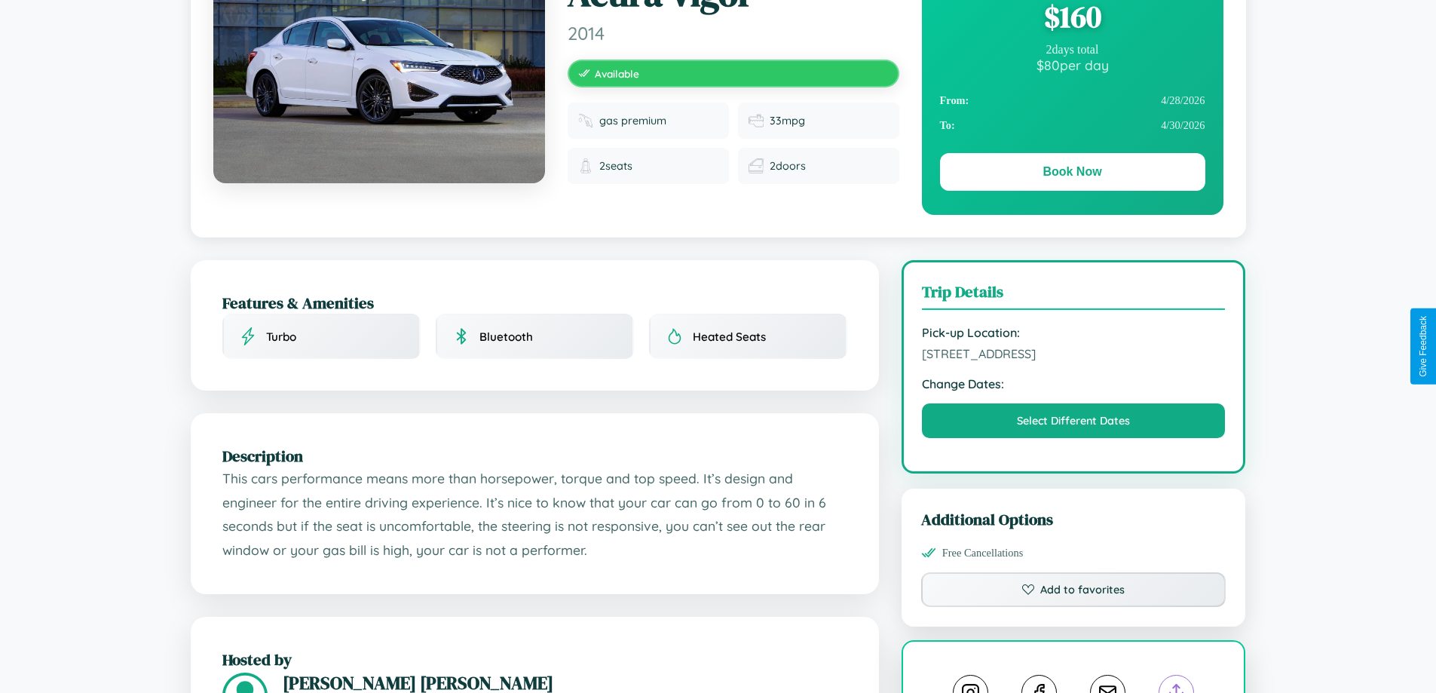
scroll to position [0, 0]
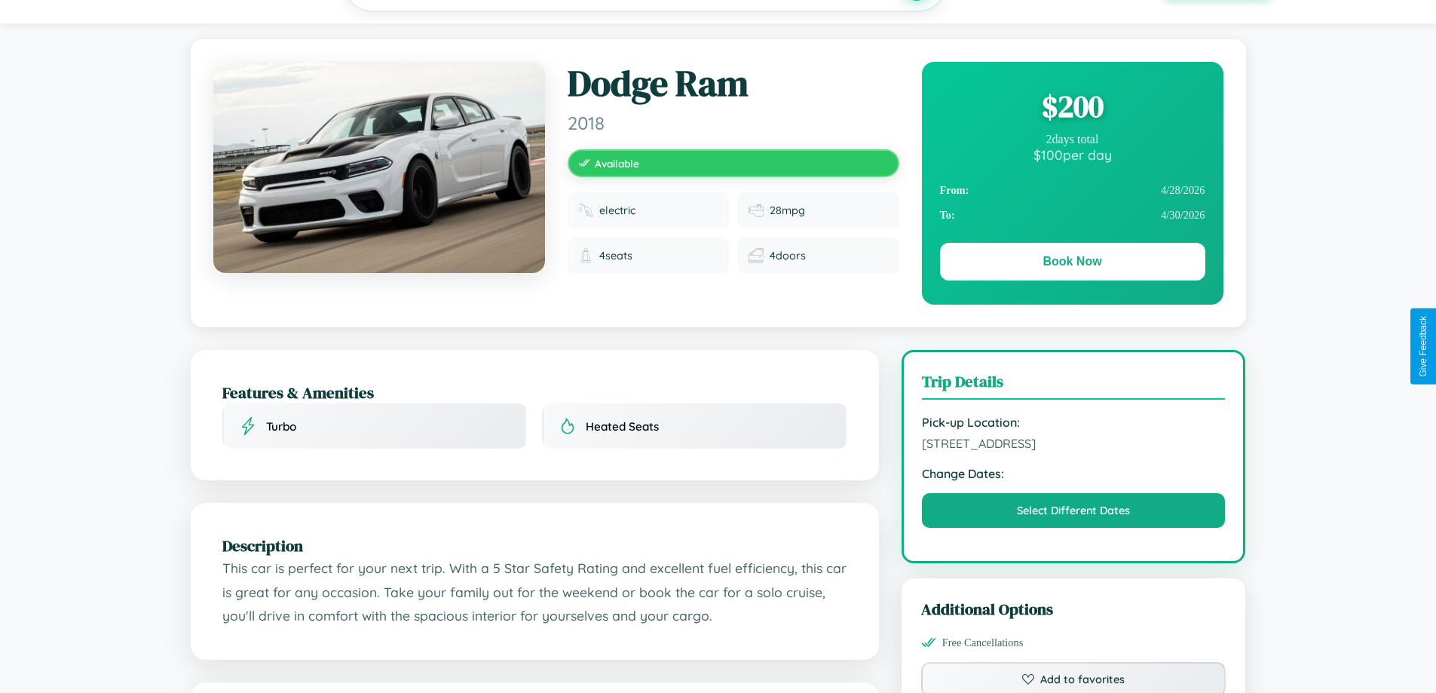
scroll to position [155, 0]
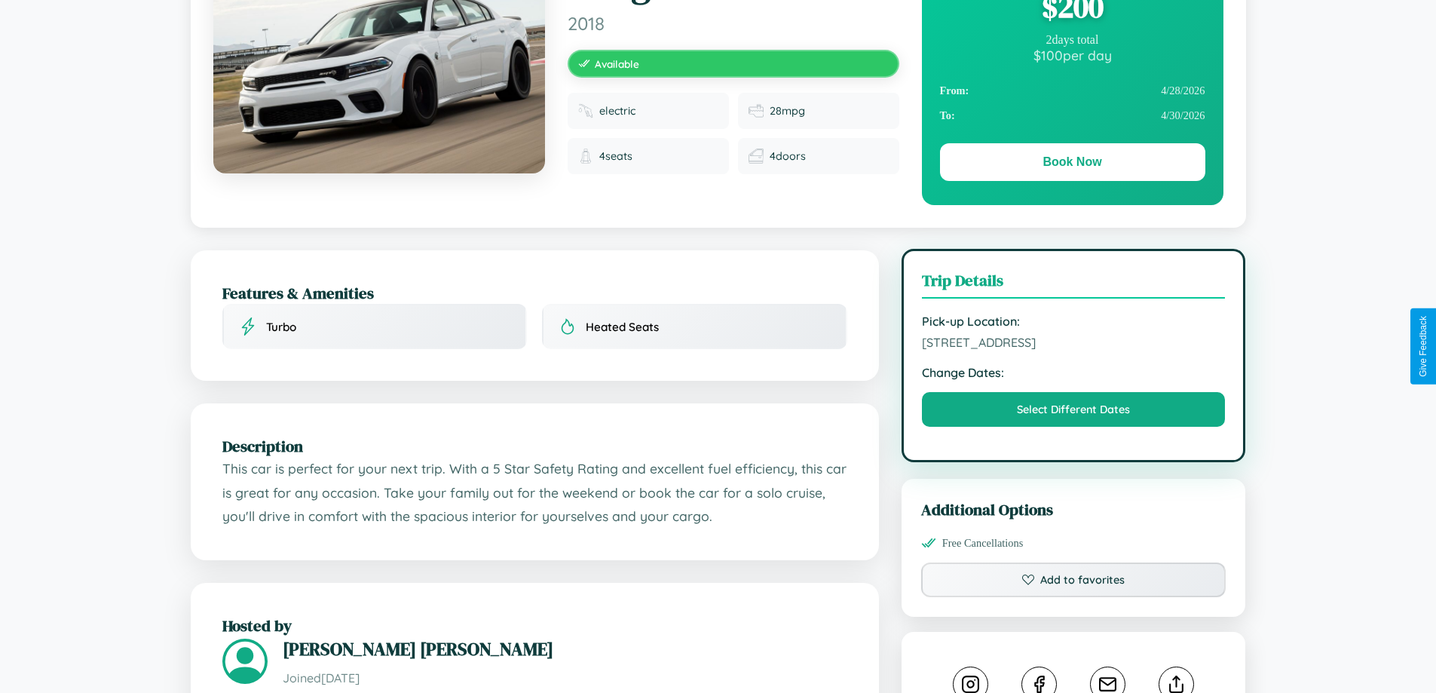
click at [1073, 345] on span "[STREET_ADDRESS]" at bounding box center [1074, 342] width 304 height 15
click at [1073, 345] on span "3545 Cedar Street Amsterdam 61008 Netherlands" at bounding box center [1074, 342] width 304 height 15
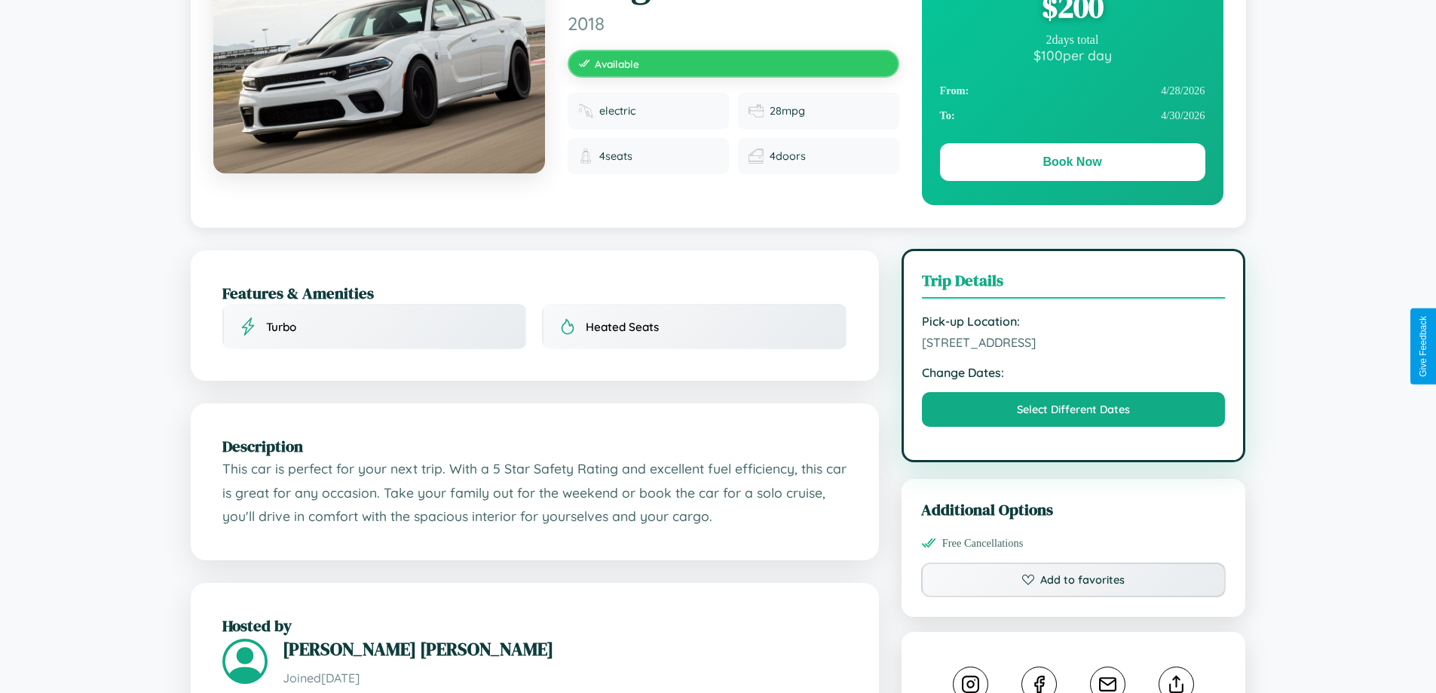
click at [1073, 345] on span "3545 Cedar Street Amsterdam 61008 Netherlands" at bounding box center [1074, 342] width 304 height 15
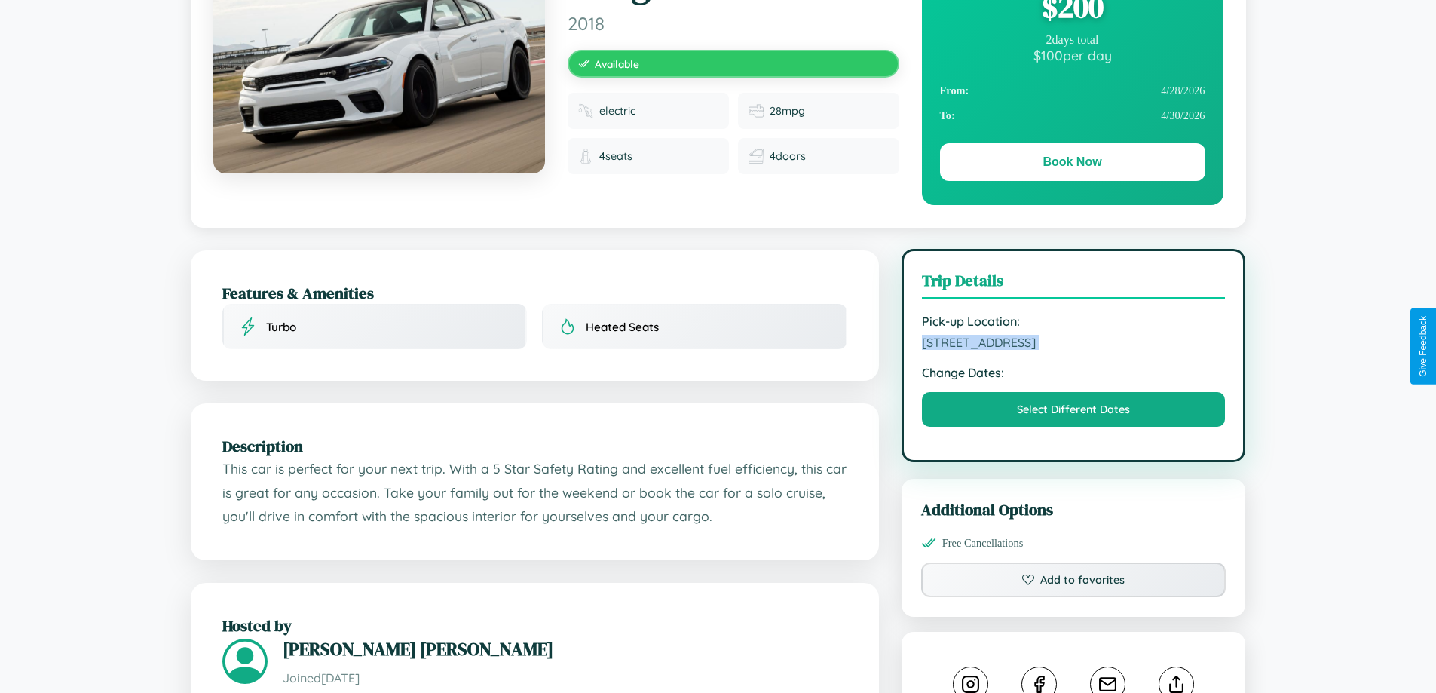
click at [1073, 345] on span "3545 Cedar Street Amsterdam 61008 Netherlands" at bounding box center [1074, 342] width 304 height 15
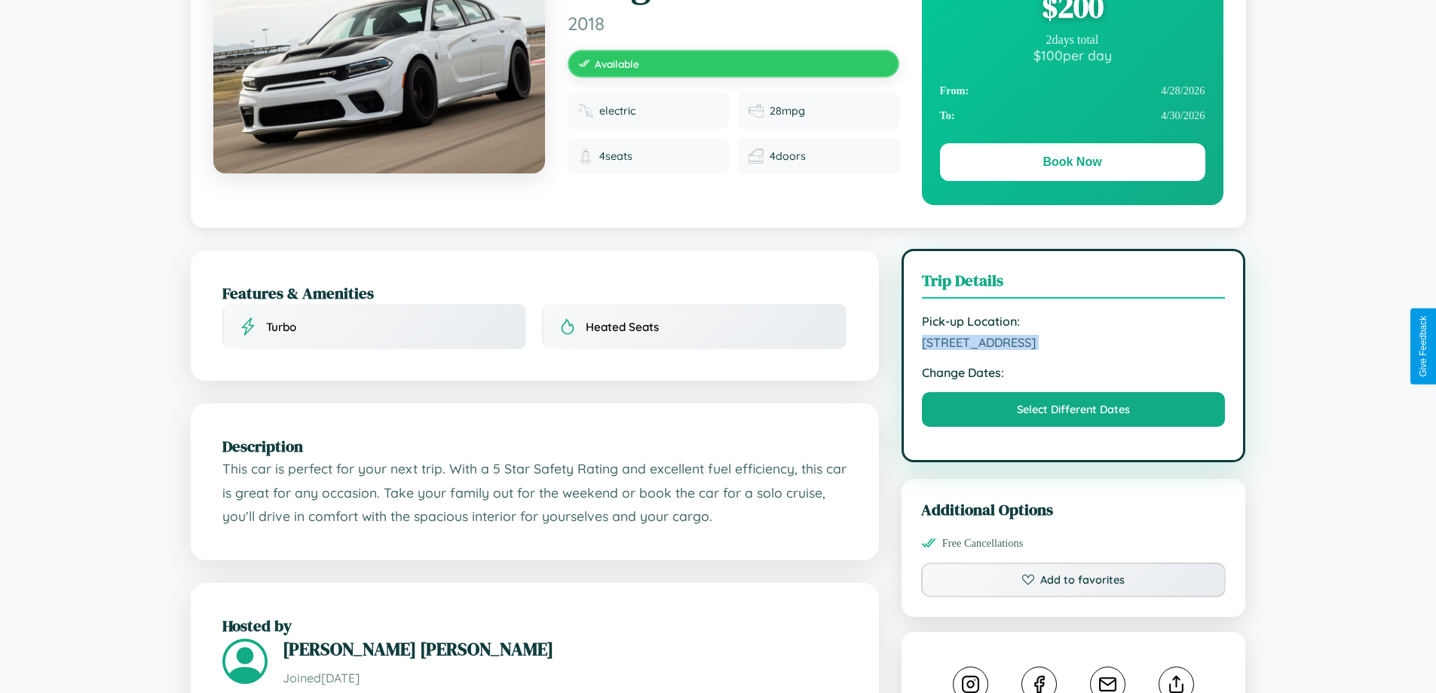
click at [1073, 345] on span "3545 Cedar Street Amsterdam 61008 Netherlands" at bounding box center [1074, 342] width 304 height 15
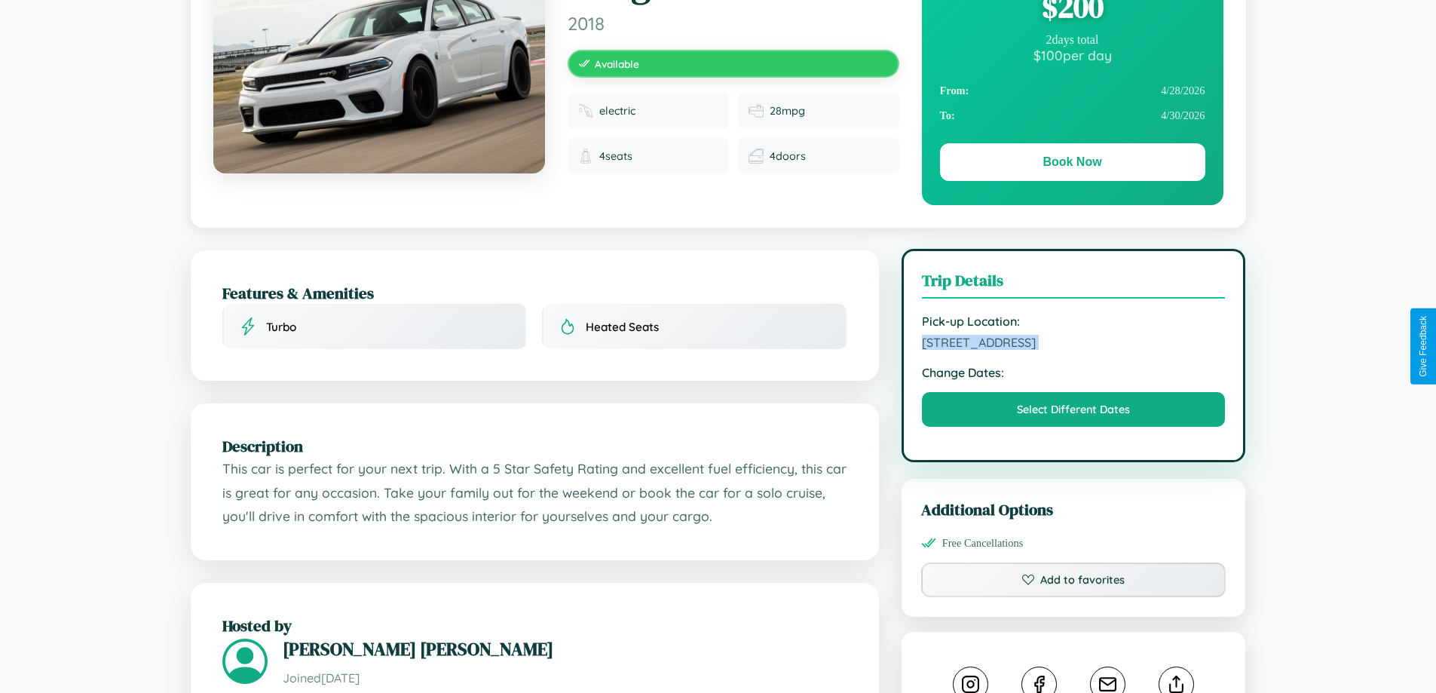
click at [1073, 345] on span "3545 Cedar Street Amsterdam 61008 Netherlands" at bounding box center [1074, 342] width 304 height 15
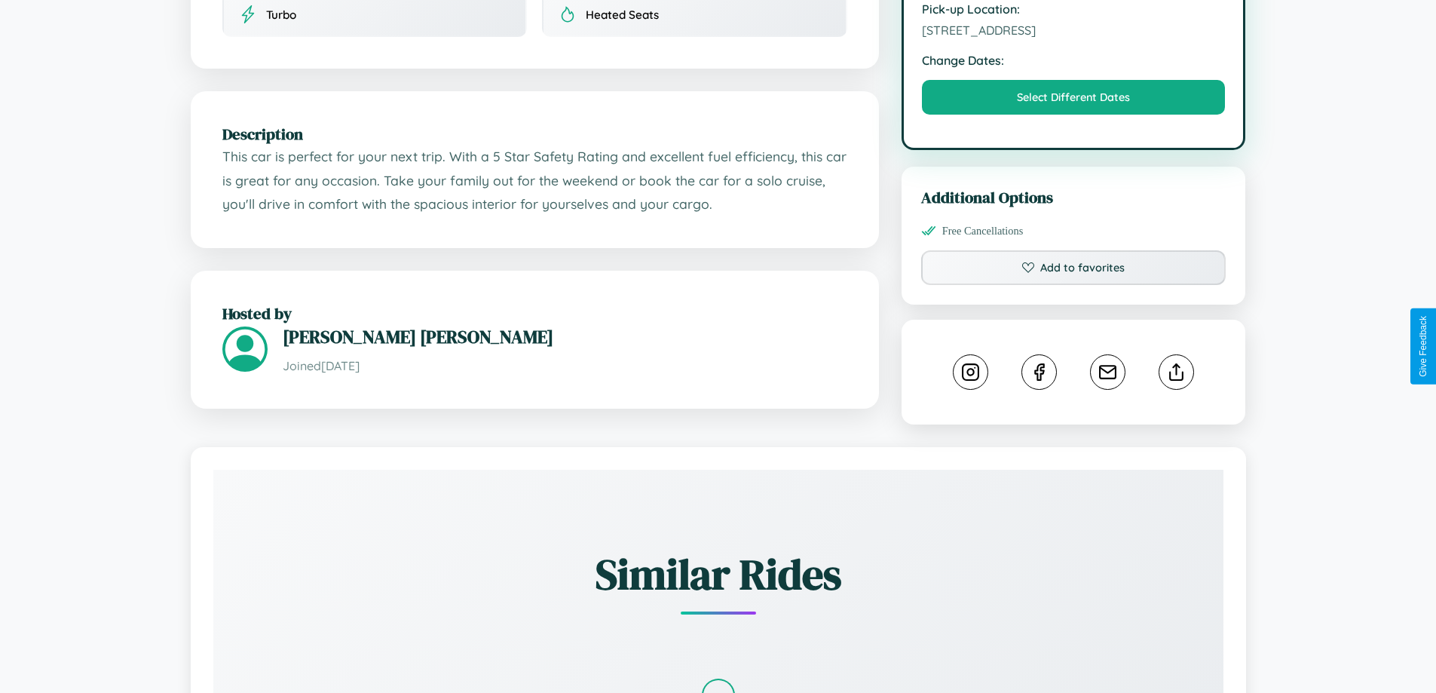
scroll to position [495, 0]
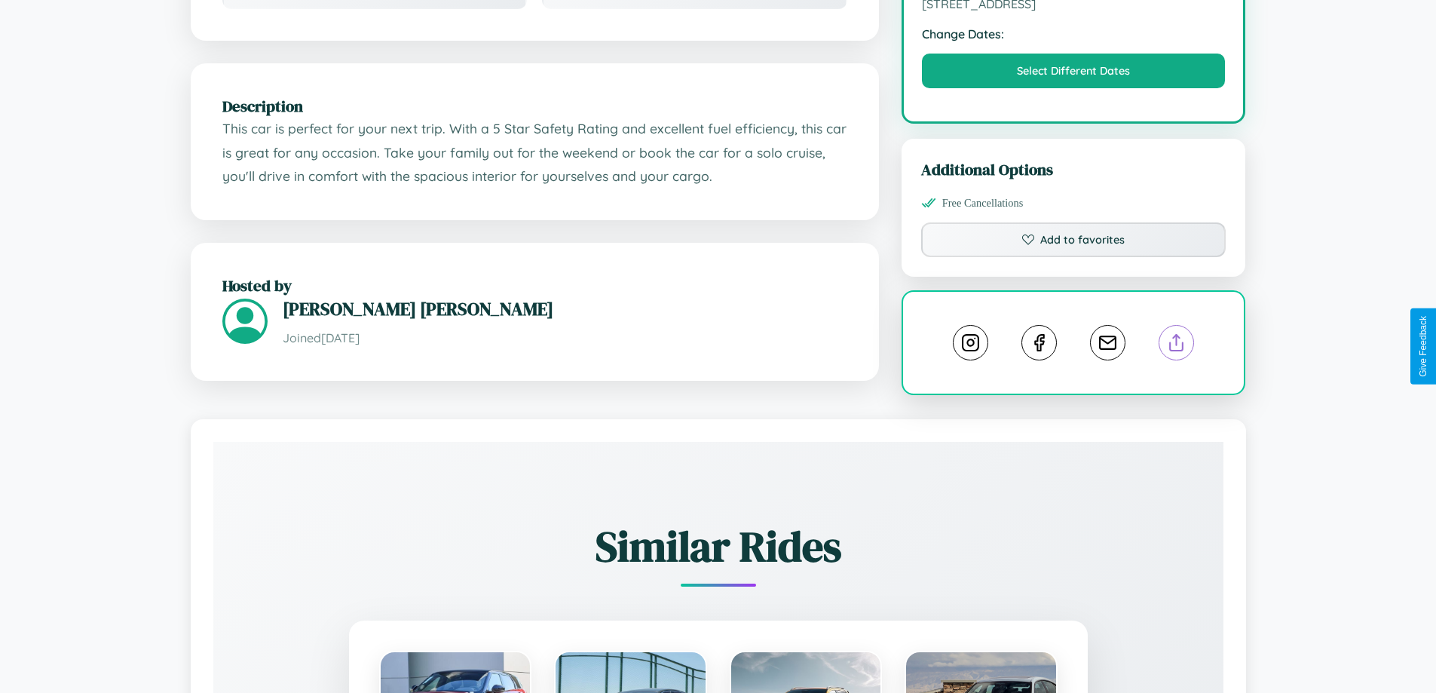
click at [1177, 345] on line at bounding box center [1177, 340] width 0 height 11
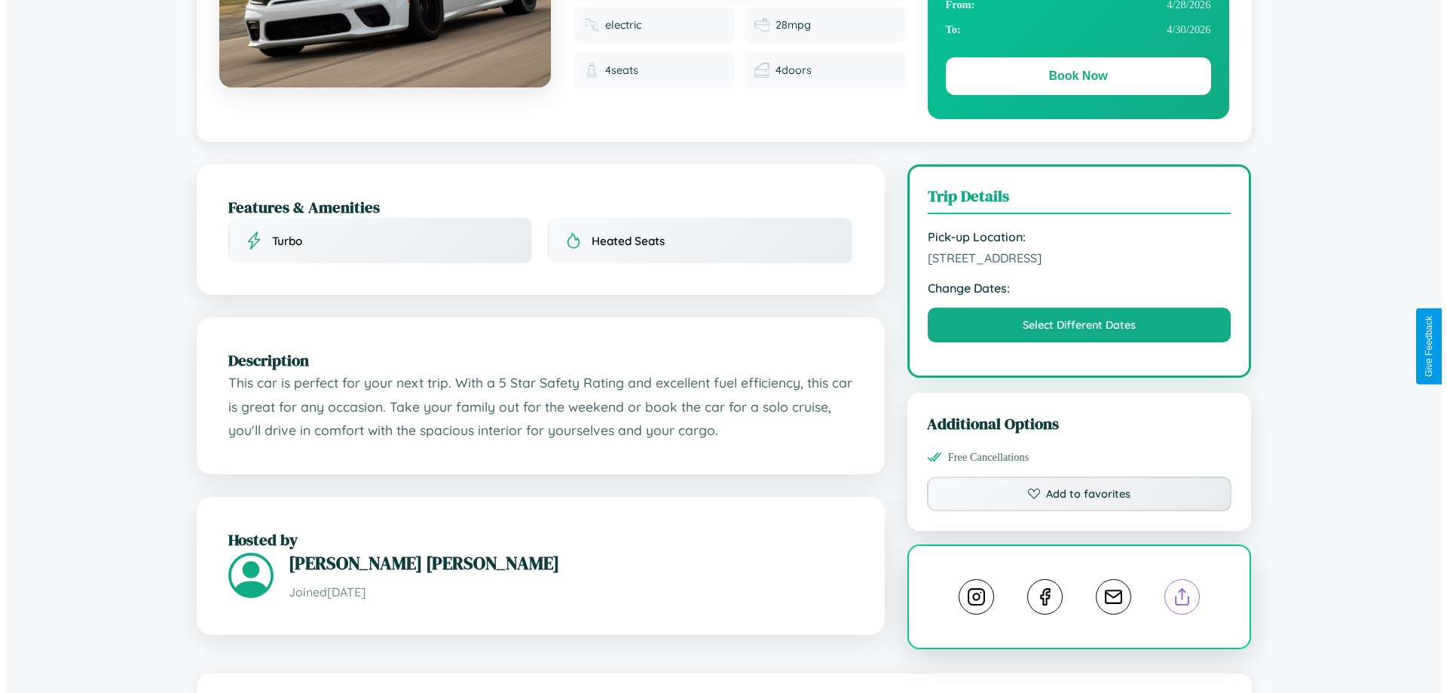
scroll to position [0, 0]
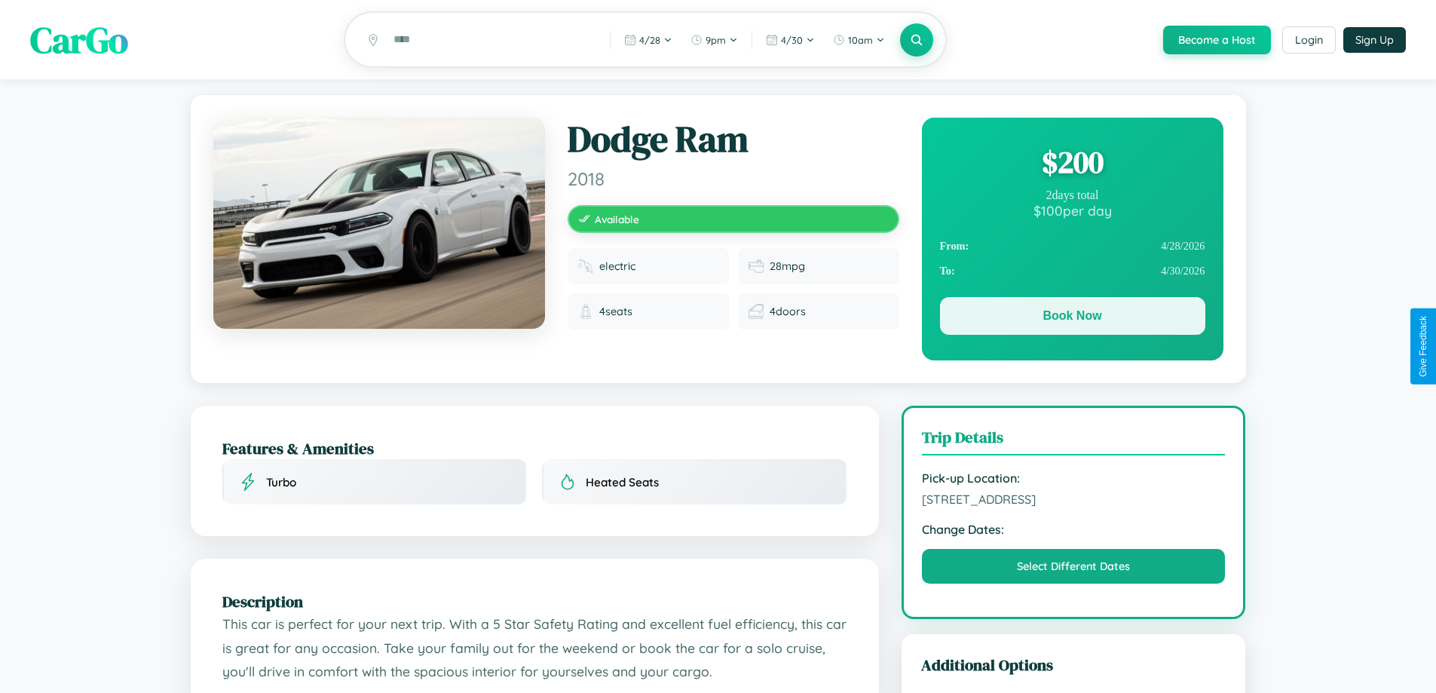
click at [1072, 318] on button "Book Now" at bounding box center [1072, 316] width 265 height 38
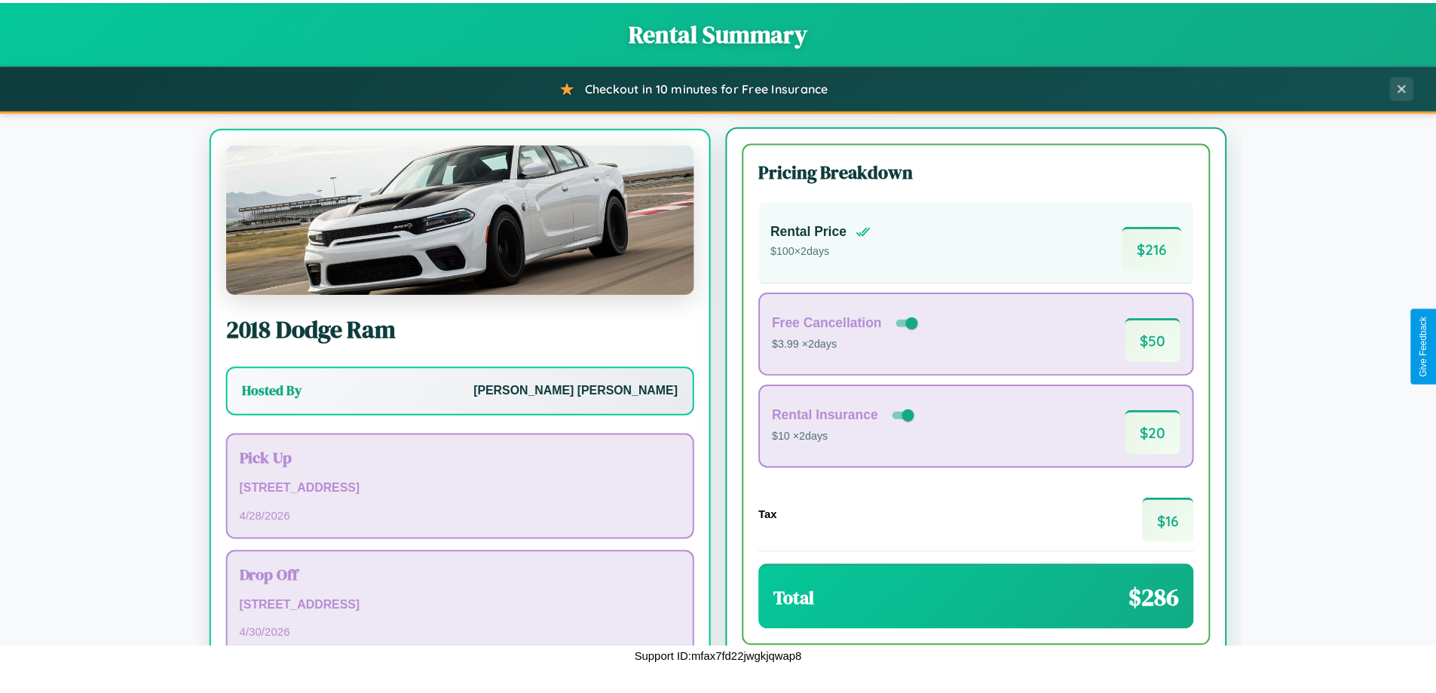
scroll to position [70, 0]
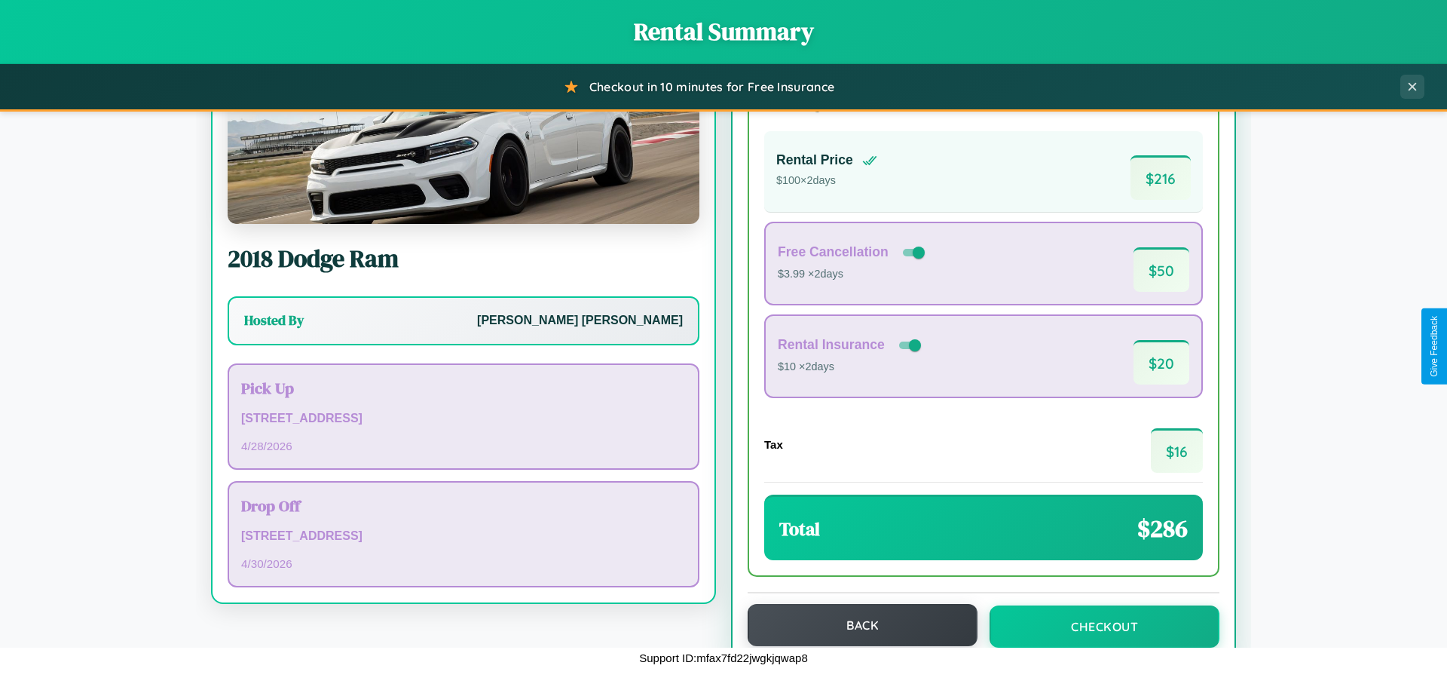
click at [856, 625] on button "Back" at bounding box center [863, 625] width 230 height 42
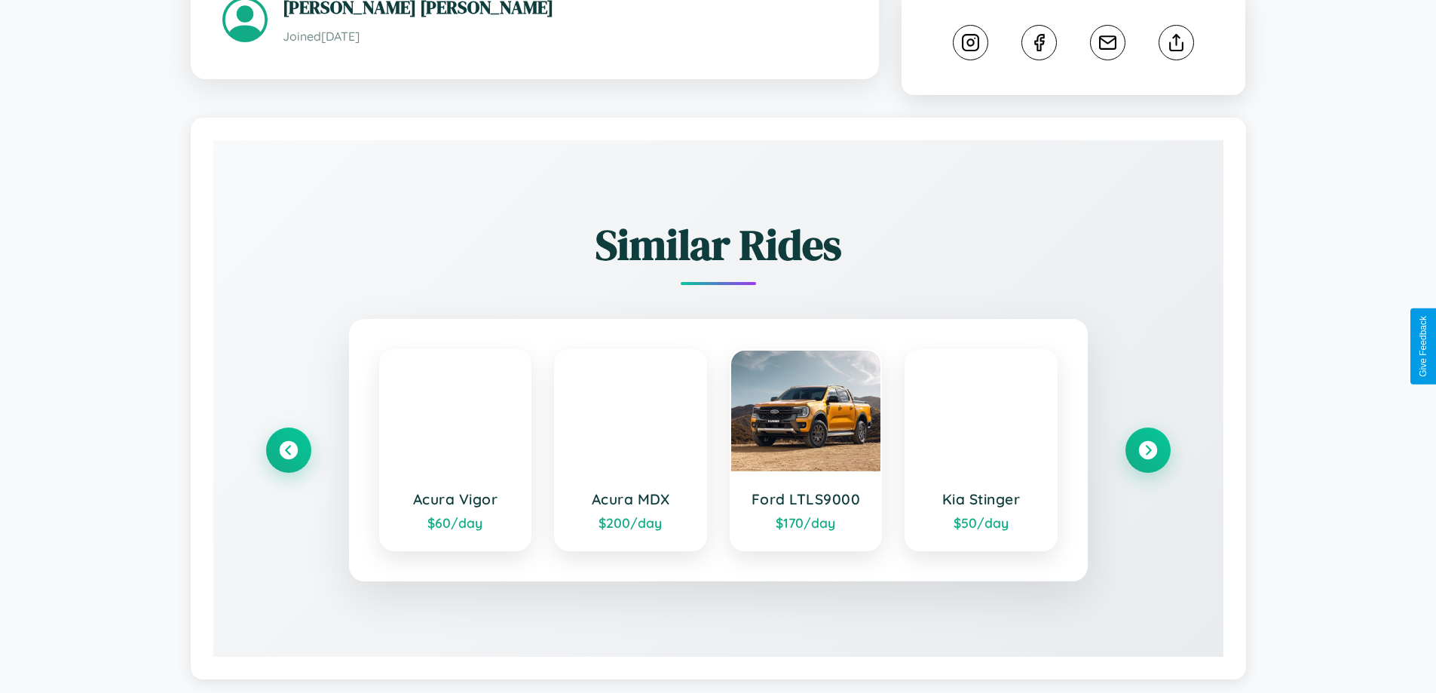
scroll to position [821, 0]
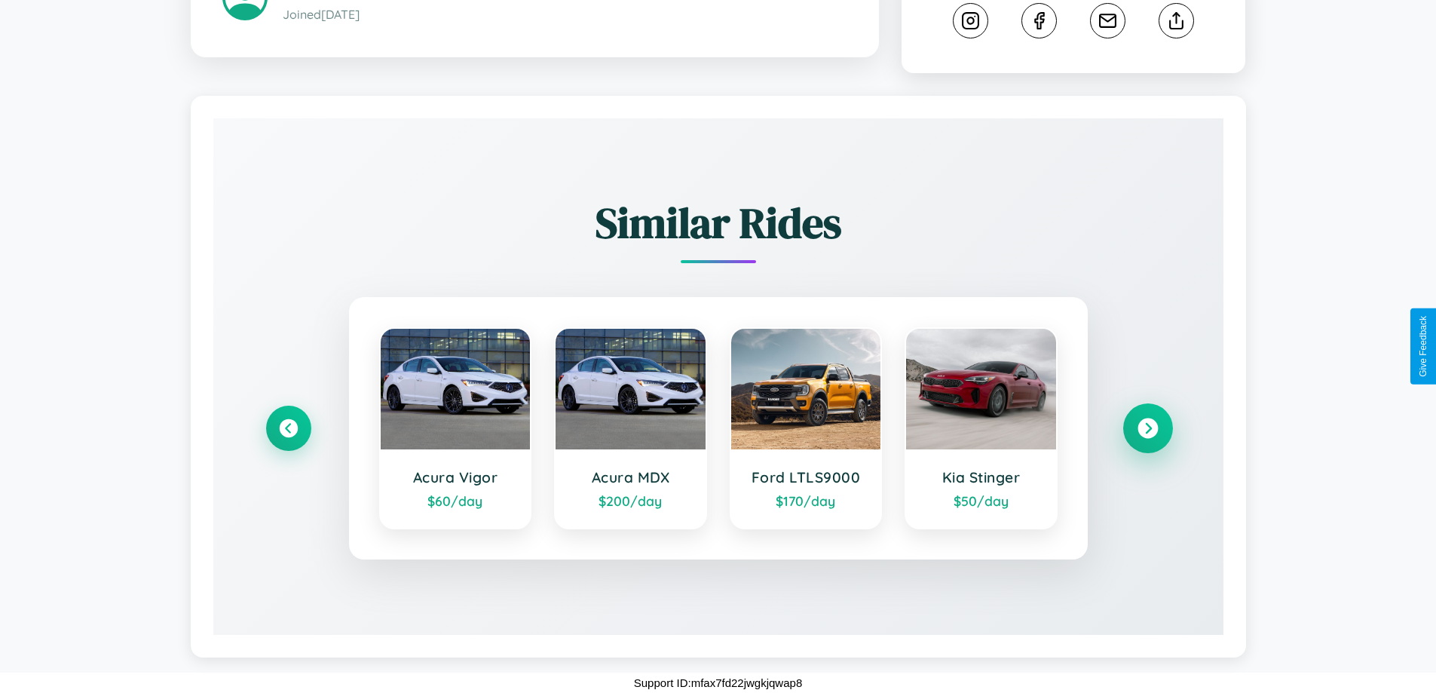
click at [1147, 428] on icon at bounding box center [1148, 428] width 20 height 20
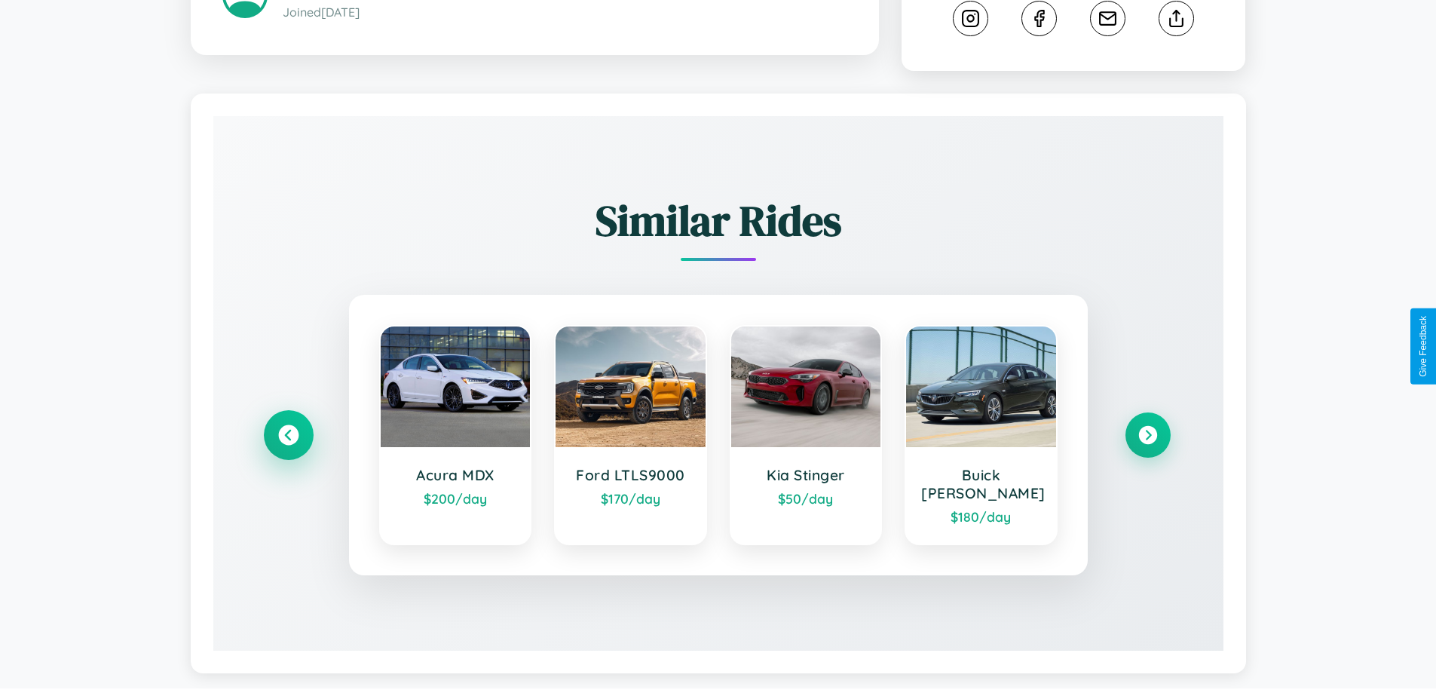
click at [288, 428] on icon at bounding box center [288, 435] width 20 height 20
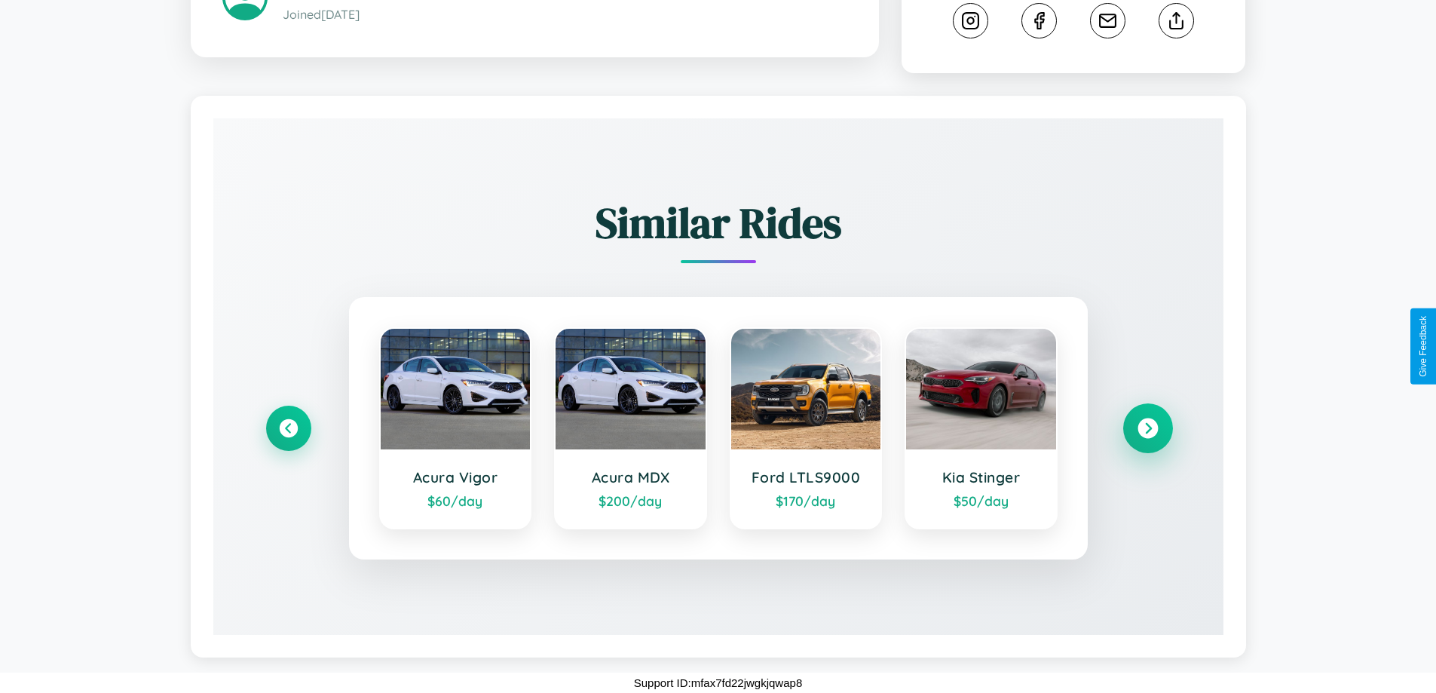
click at [1147, 428] on icon at bounding box center [1148, 428] width 20 height 20
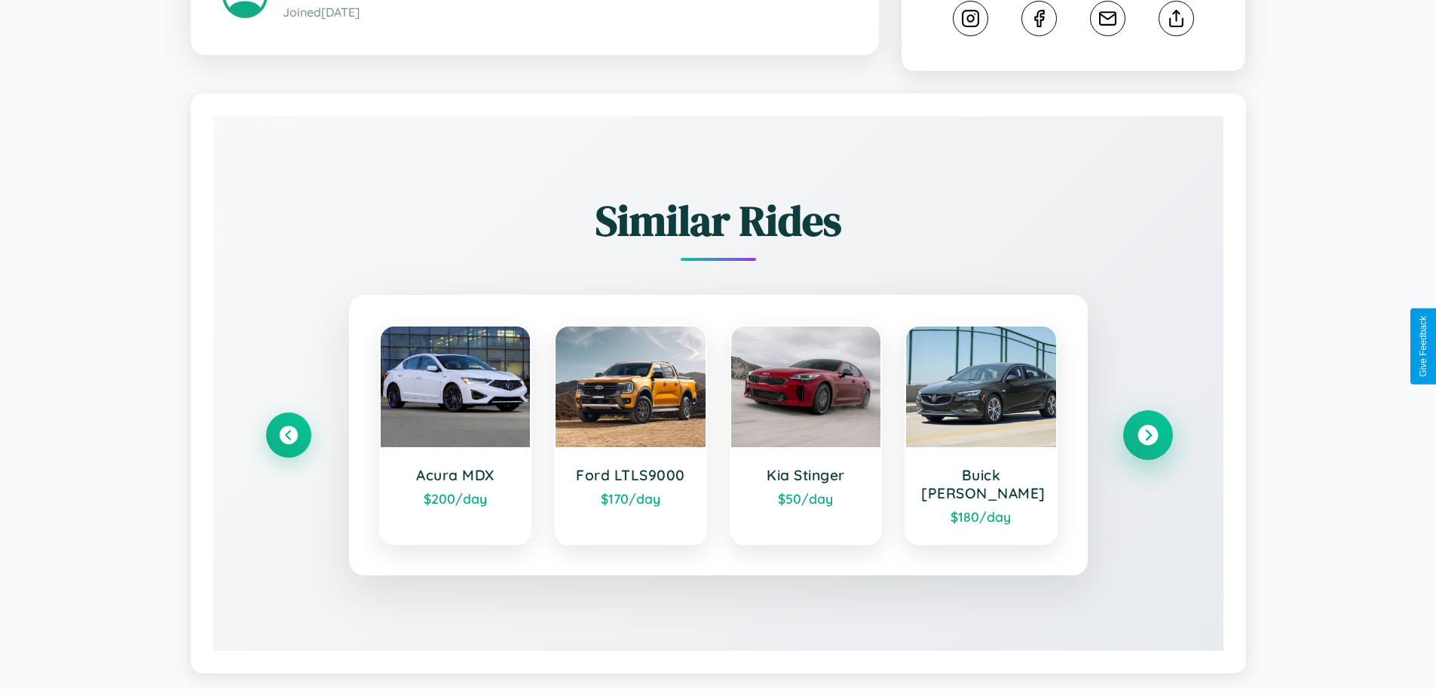
click at [1147, 428] on icon at bounding box center [1148, 435] width 20 height 20
